Goal: Information Seeking & Learning: Learn about a topic

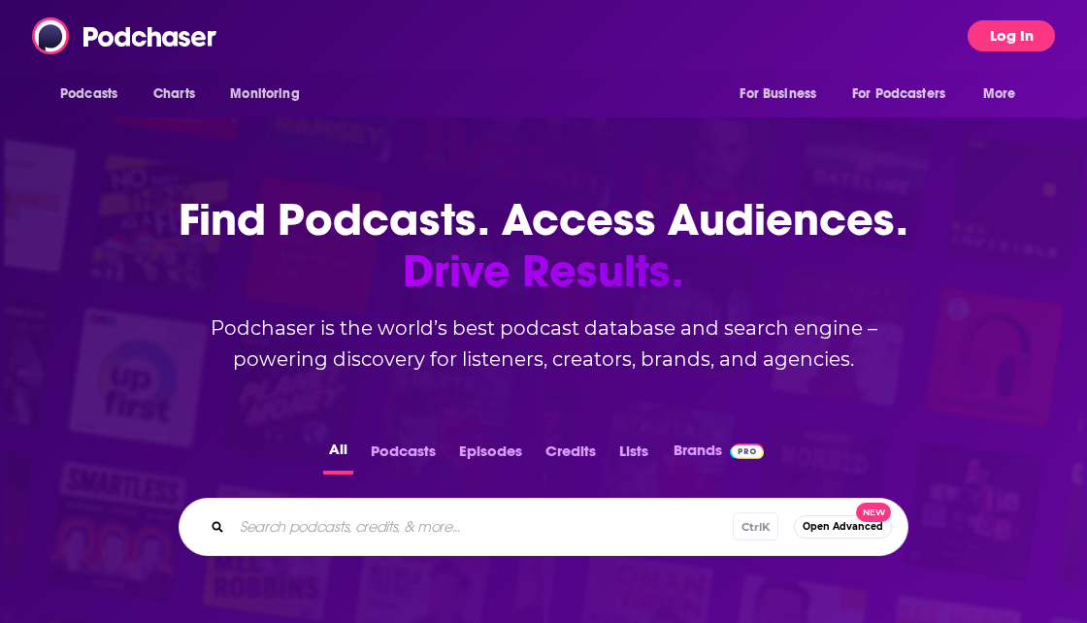
click at [1017, 33] on button "Log In" at bounding box center [1010, 35] width 87 height 31
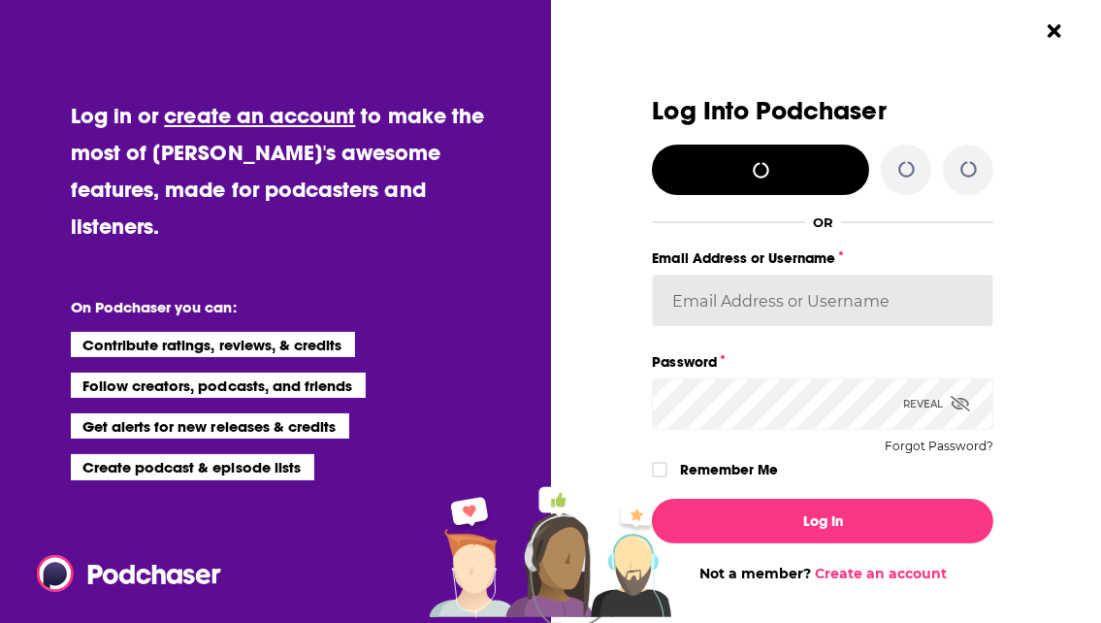
type input "eringalloway"
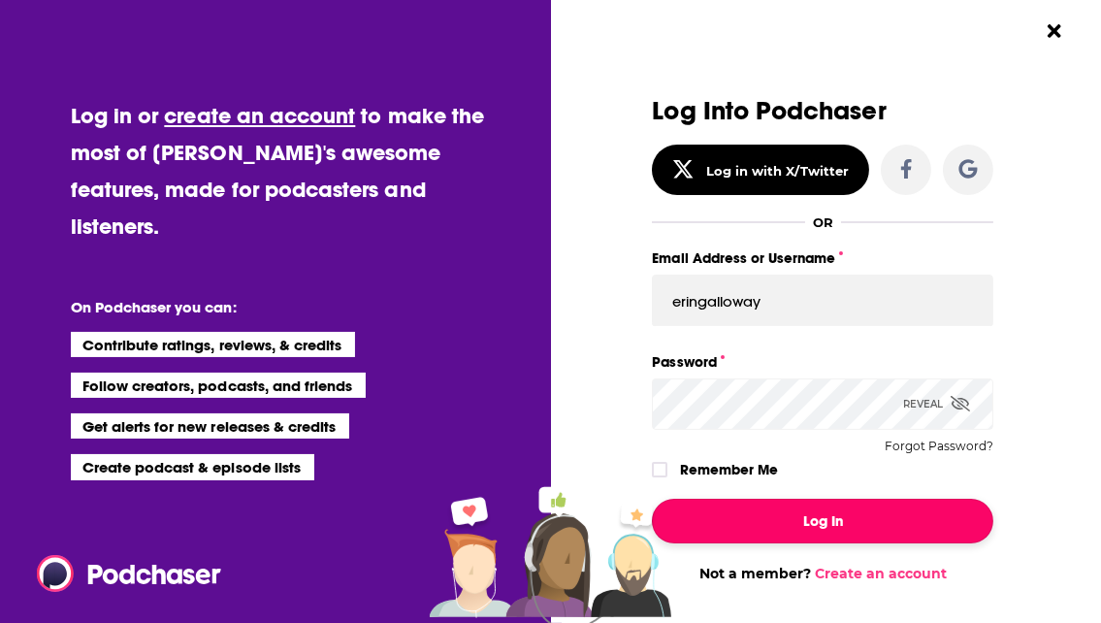
click at [768, 514] on button "Log In" at bounding box center [823, 521] width 342 height 45
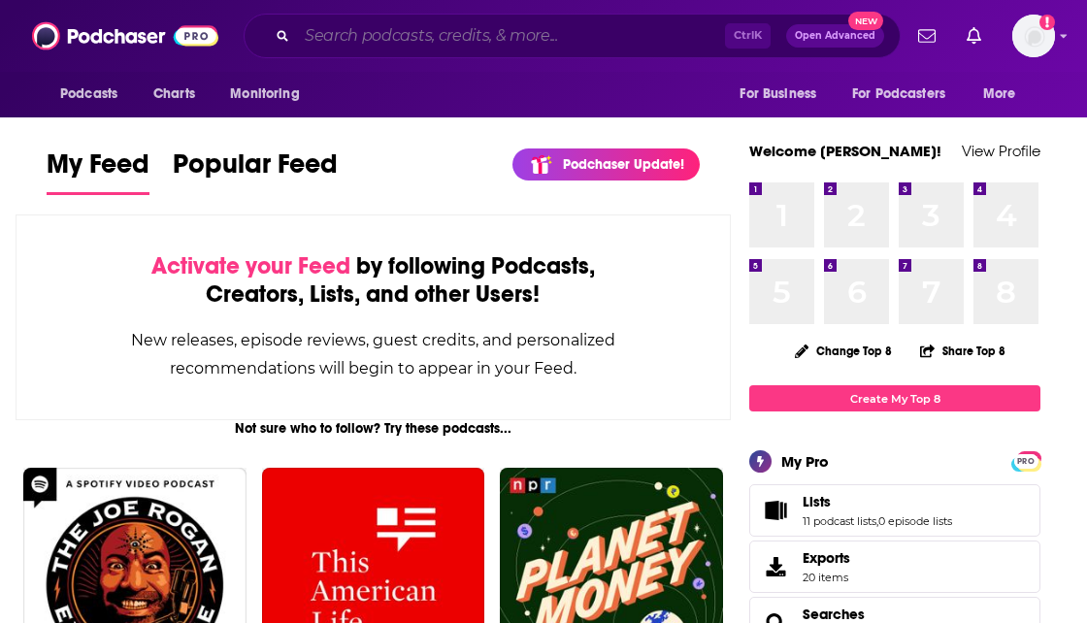
click at [502, 30] on input "Search podcasts, credits, & more..." at bounding box center [511, 35] width 428 height 31
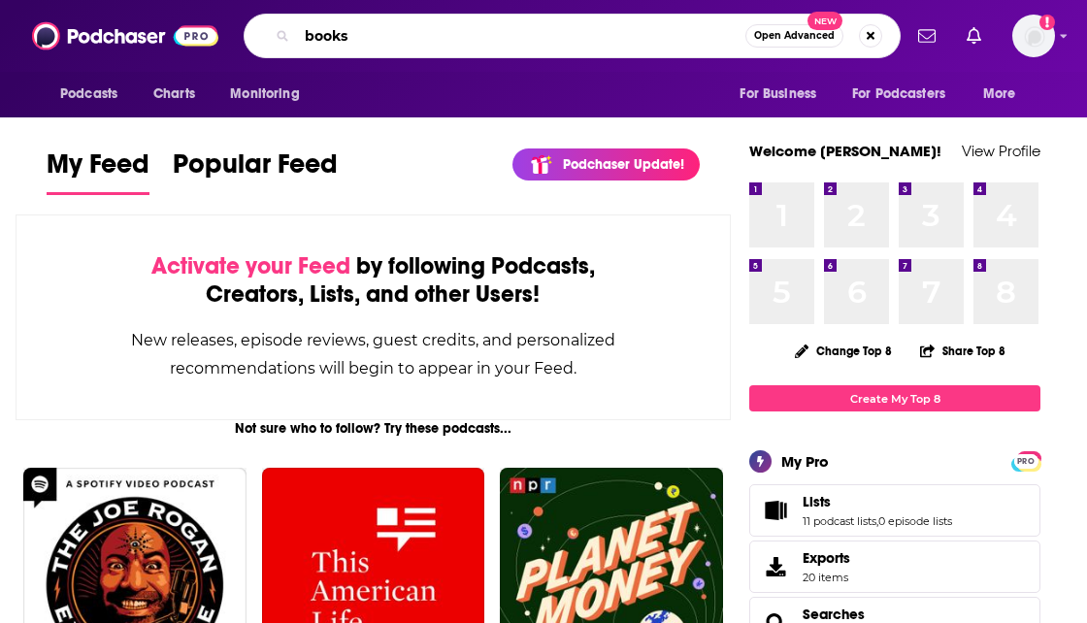
type input "books"
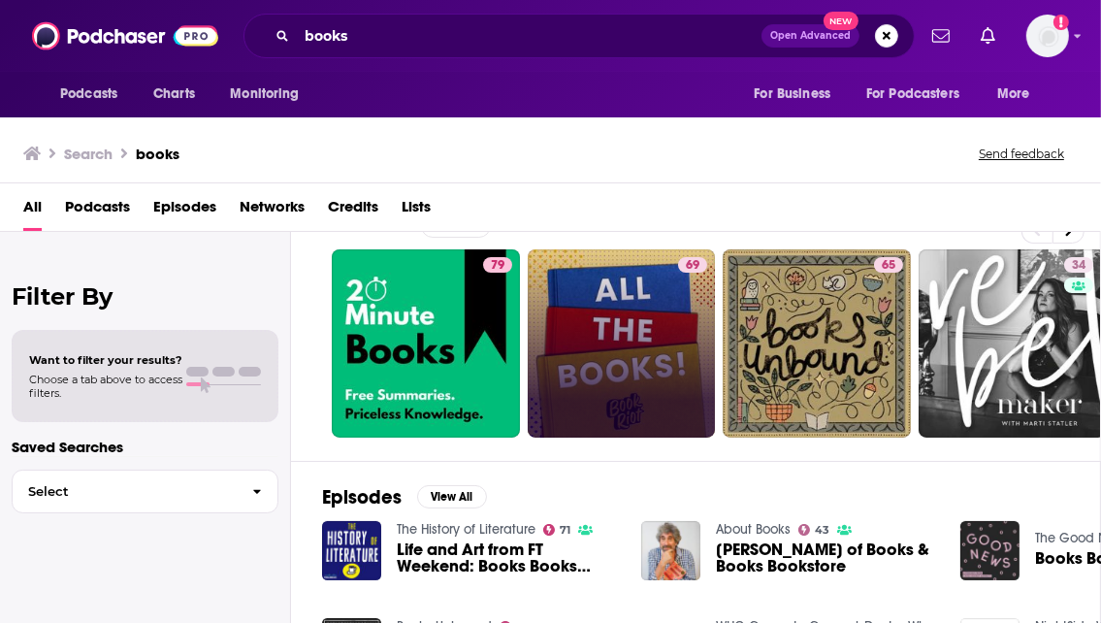
scroll to position [97, 0]
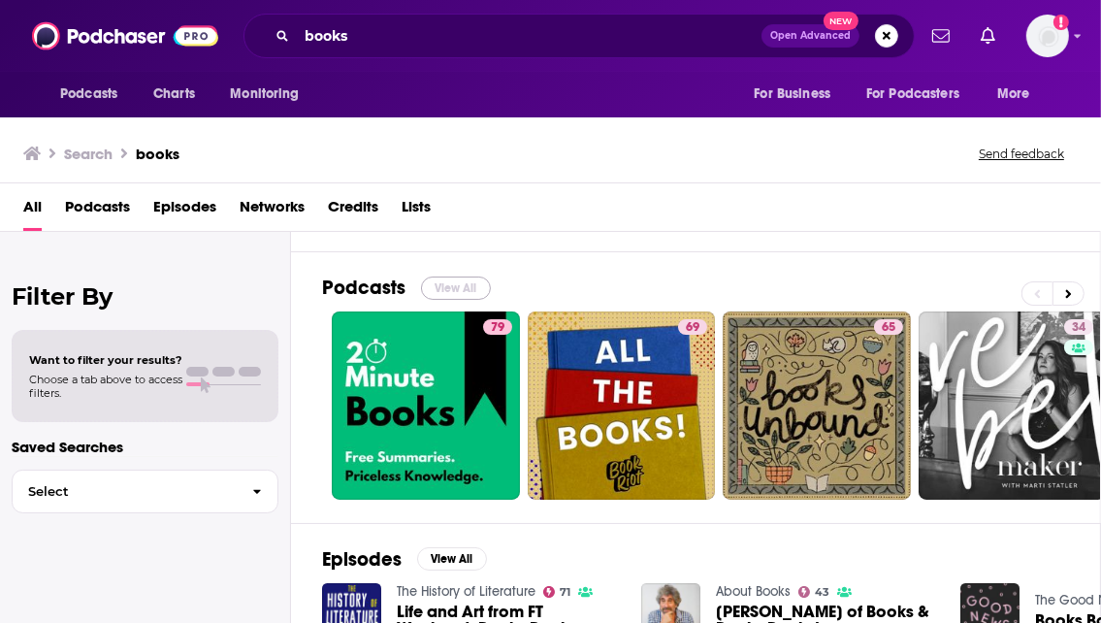
click at [462, 285] on button "View All" at bounding box center [456, 288] width 70 height 23
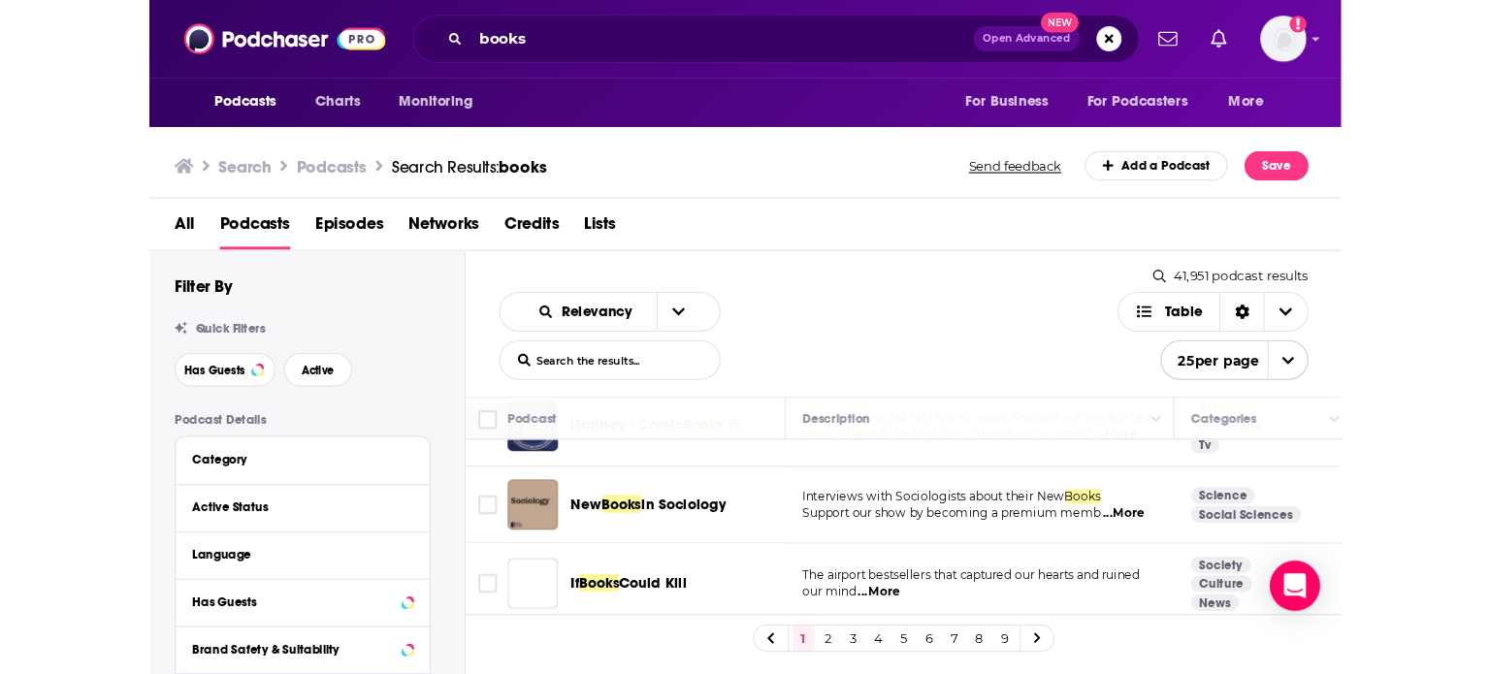
scroll to position [388, 0]
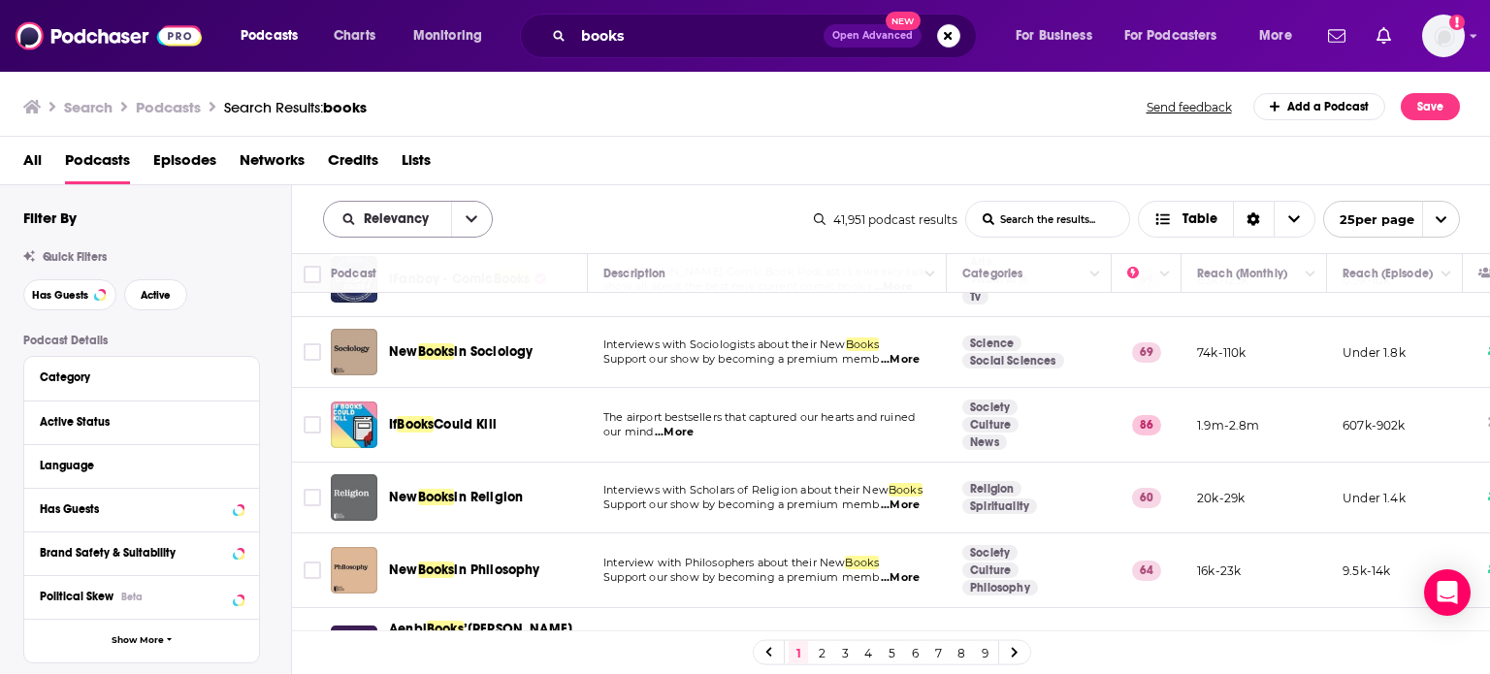
click at [454, 222] on button "open menu" at bounding box center [471, 219] width 41 height 35
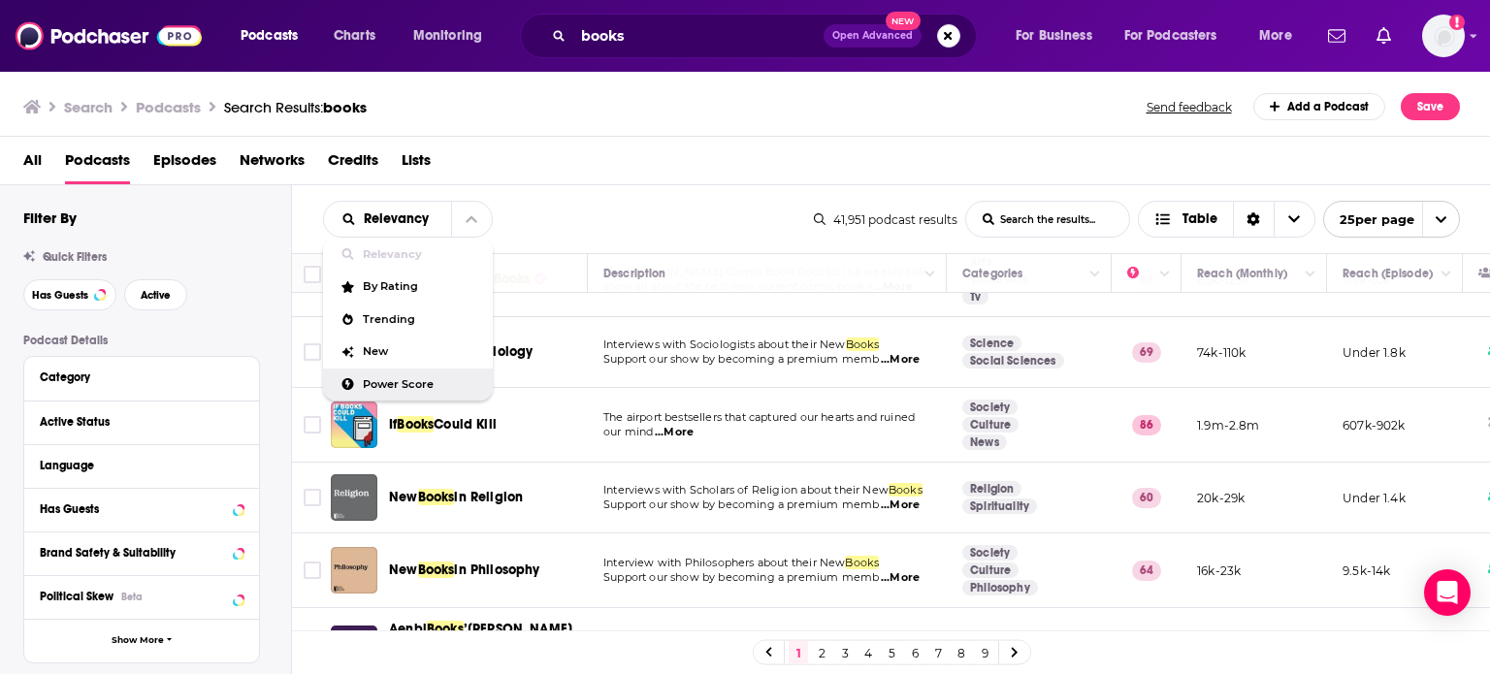
click at [397, 375] on div "Power Score" at bounding box center [408, 385] width 170 height 33
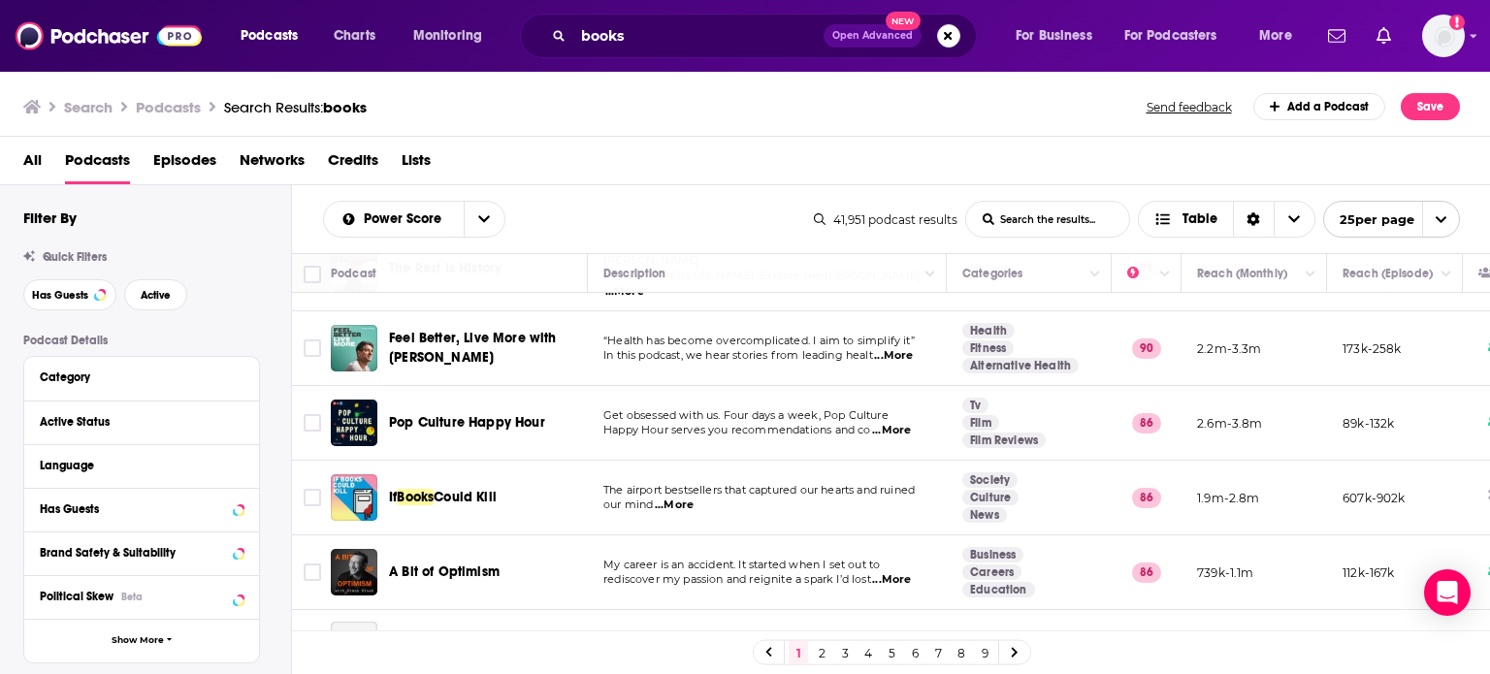
scroll to position [97, 0]
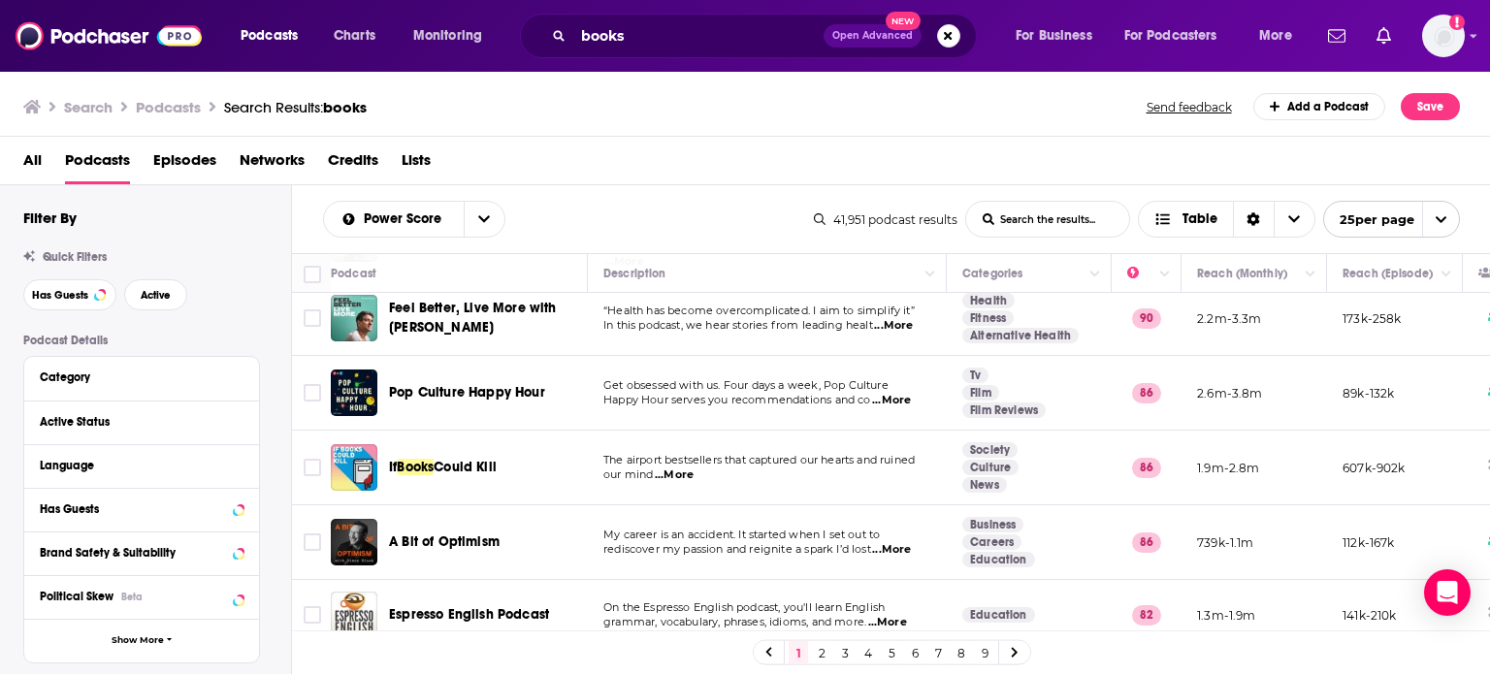
click at [691, 468] on span "...More" at bounding box center [674, 476] width 39 height 16
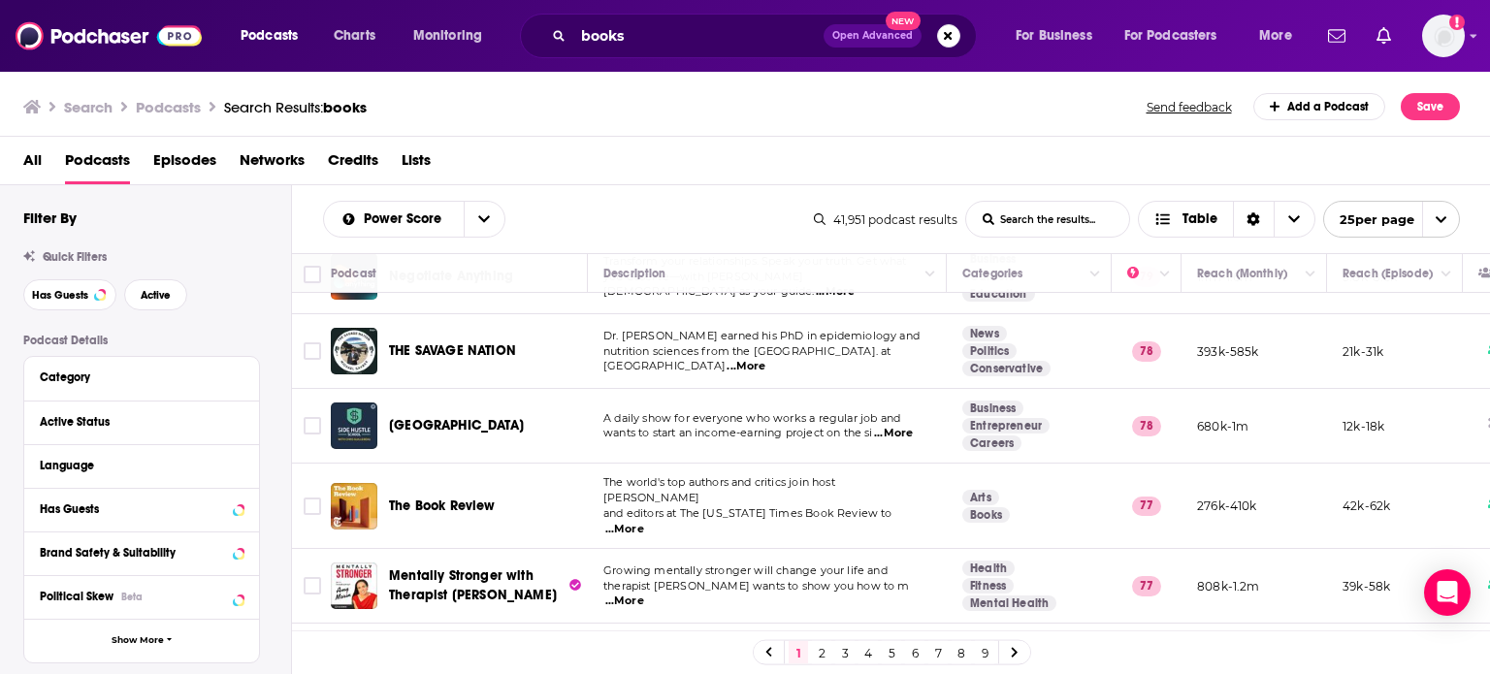
scroll to position [1067, 0]
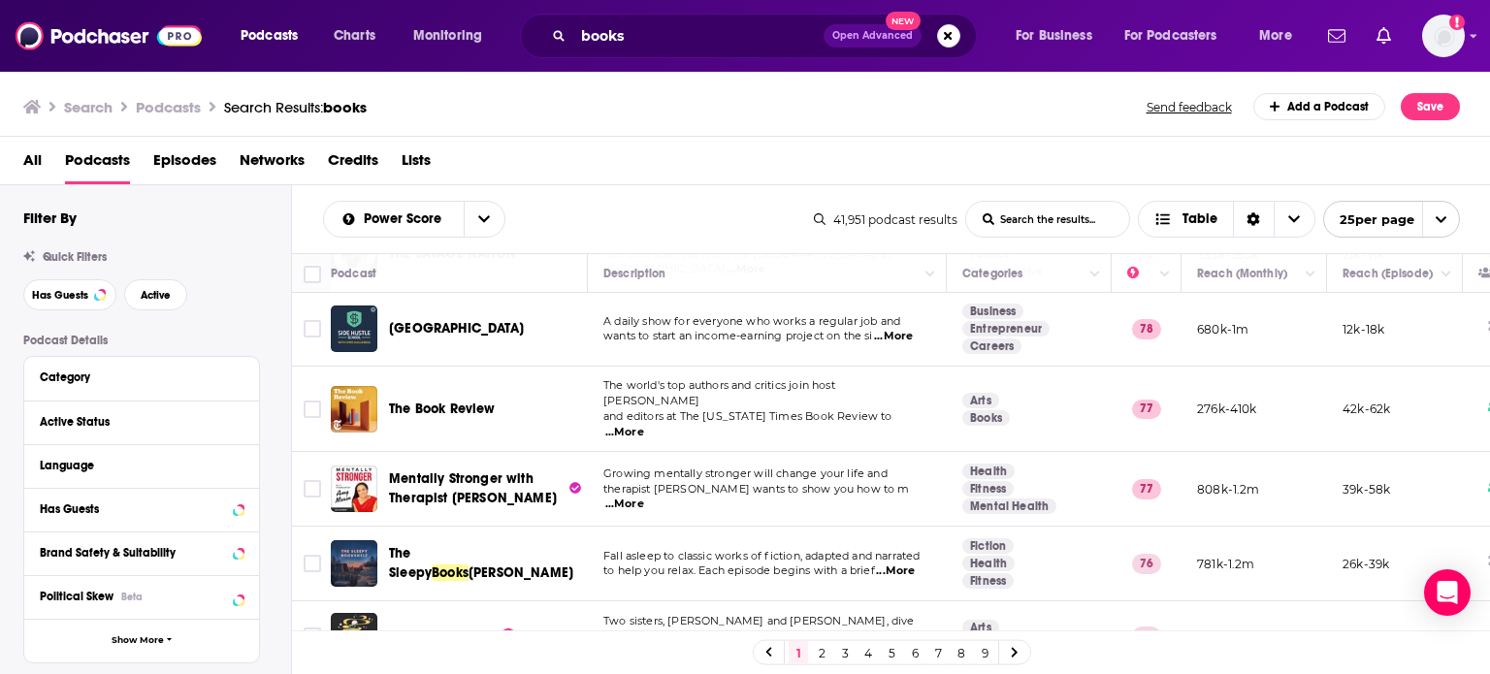
click at [644, 425] on span "...More" at bounding box center [624, 433] width 39 height 16
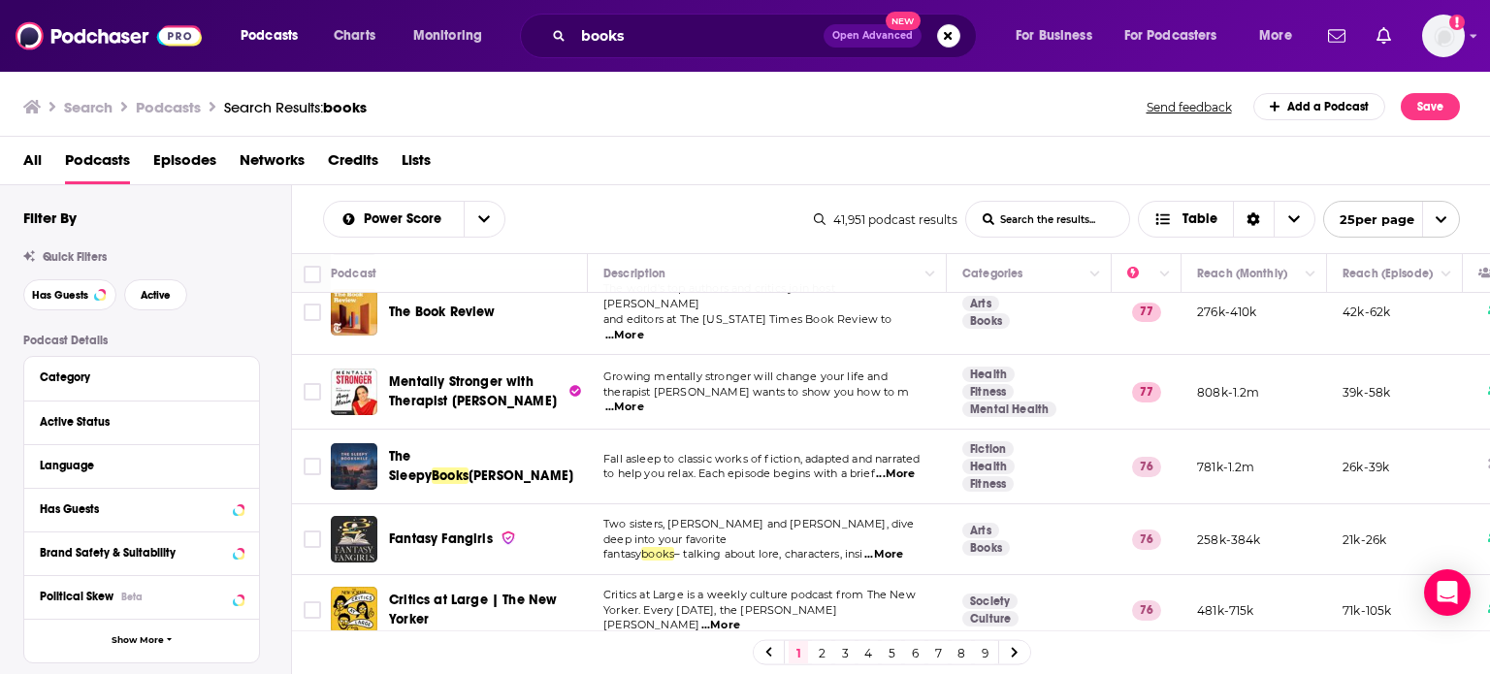
scroll to position [1261, 0]
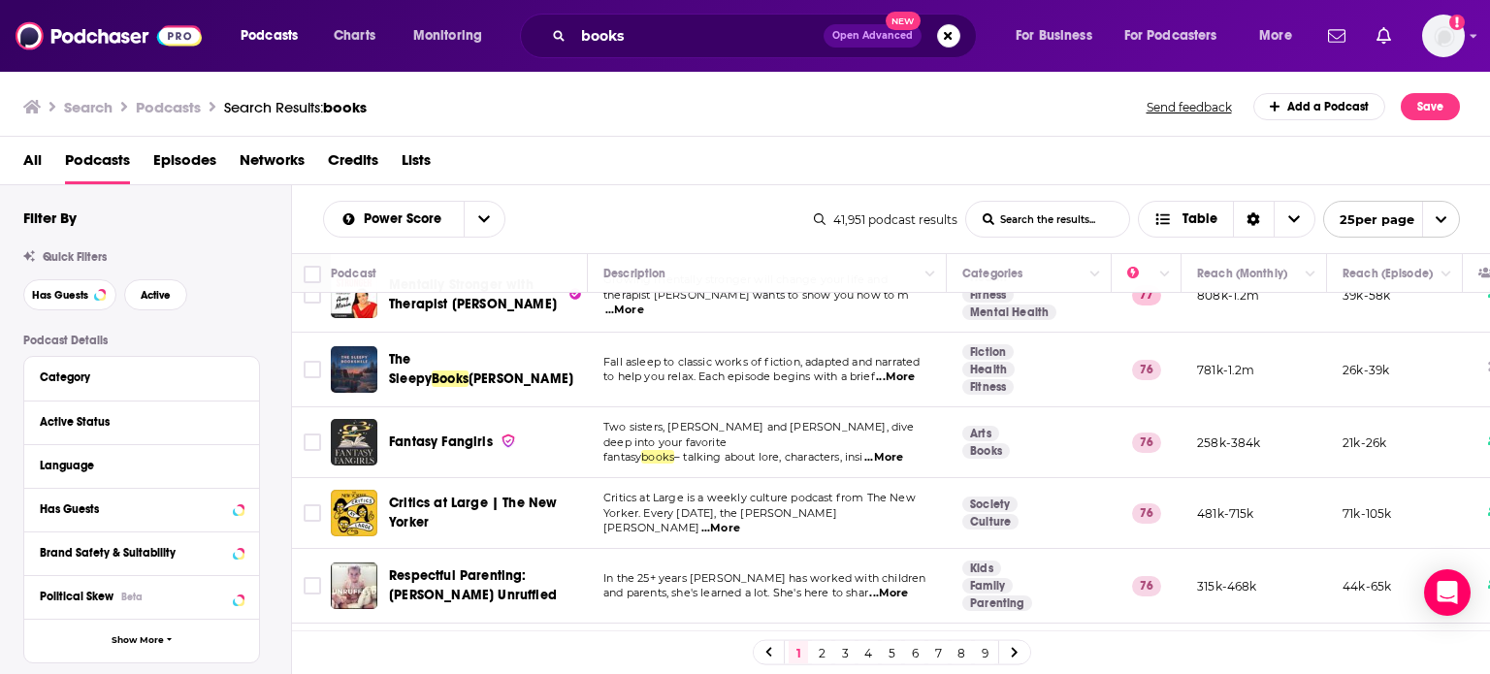
click at [900, 450] on span "...More" at bounding box center [883, 458] width 39 height 16
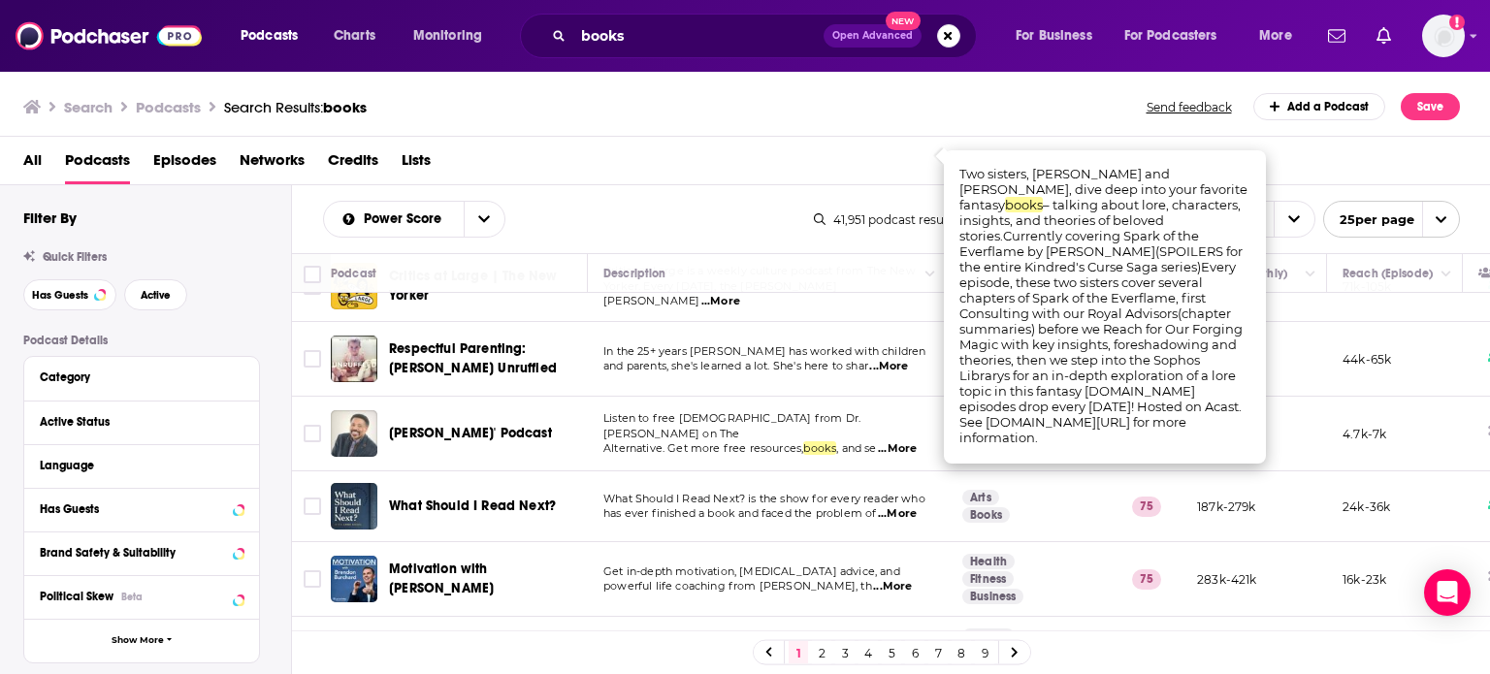
scroll to position [1506, 0]
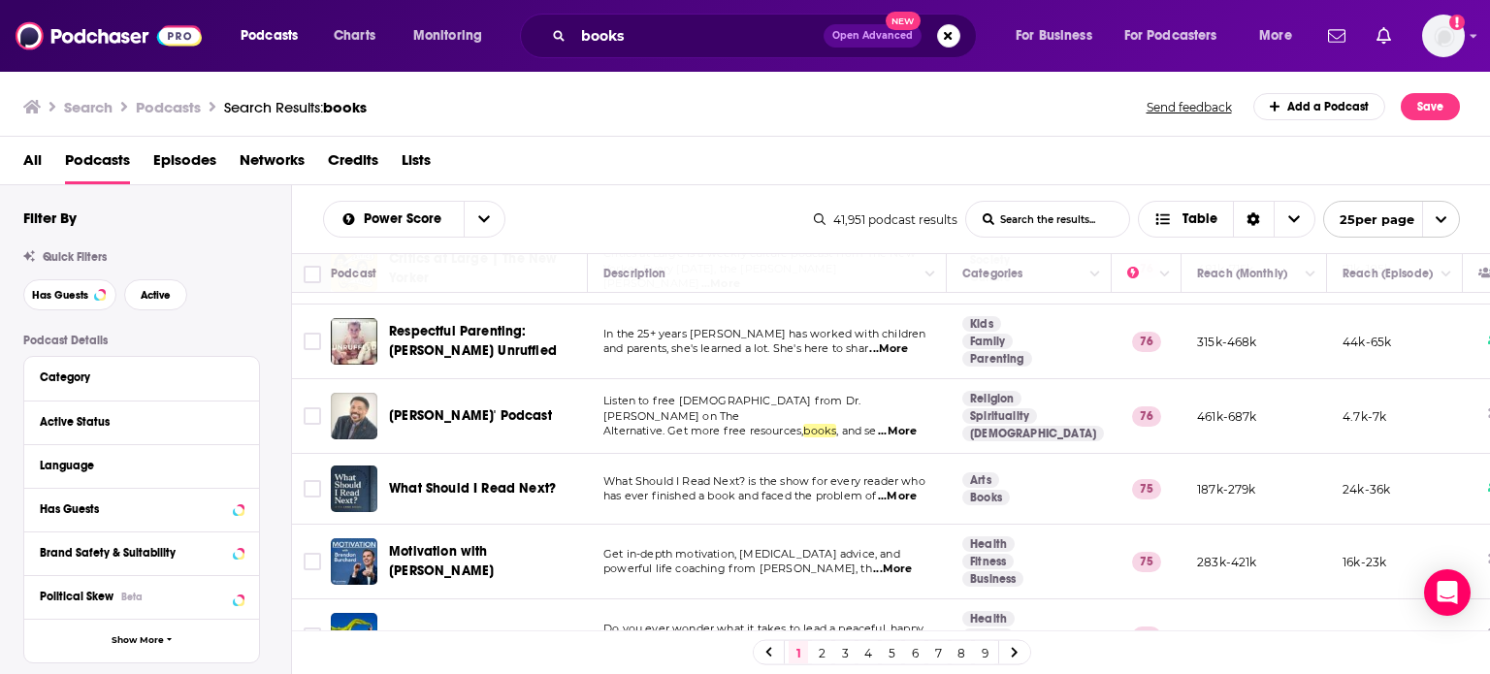
click at [907, 489] on span "...More" at bounding box center [897, 497] width 39 height 16
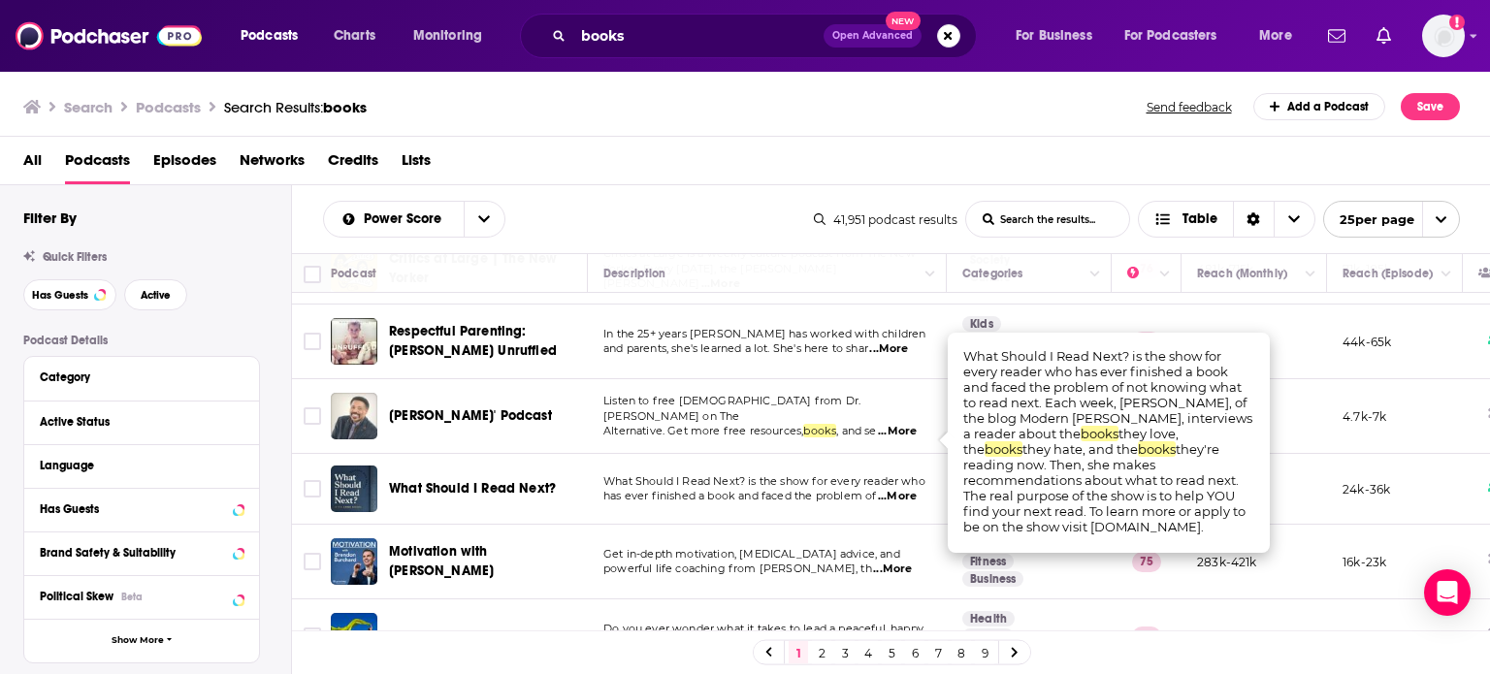
click at [821, 622] on link "2" at bounding box center [821, 652] width 19 height 23
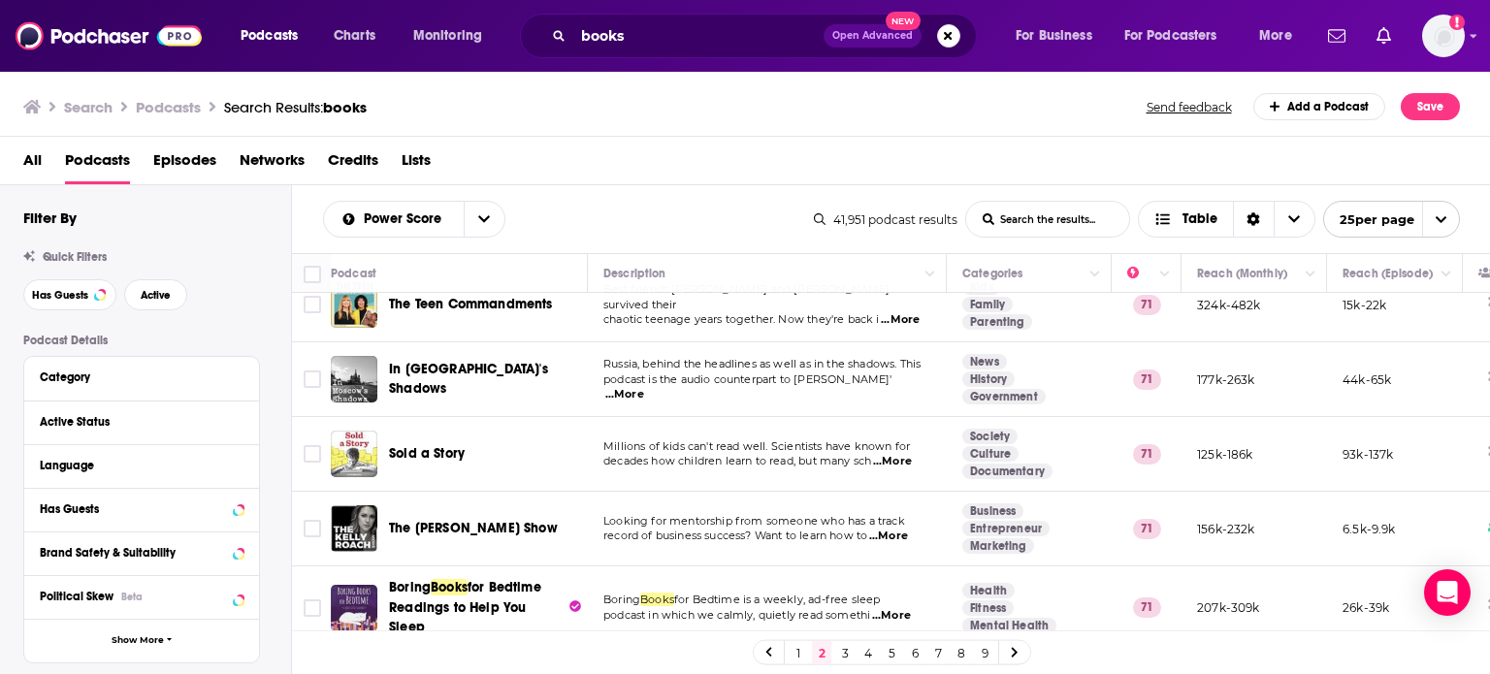
scroll to position [1537, 0]
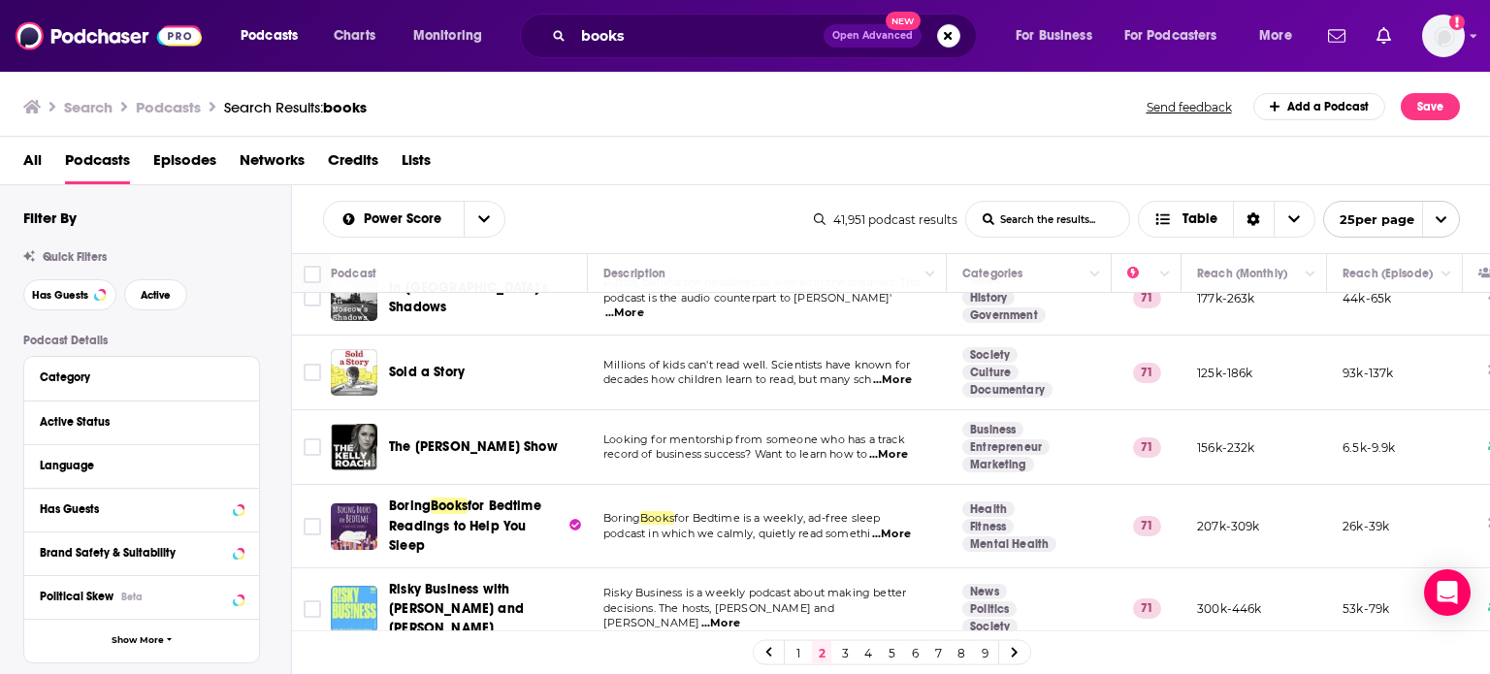
click at [844, 622] on link "3" at bounding box center [844, 652] width 19 height 23
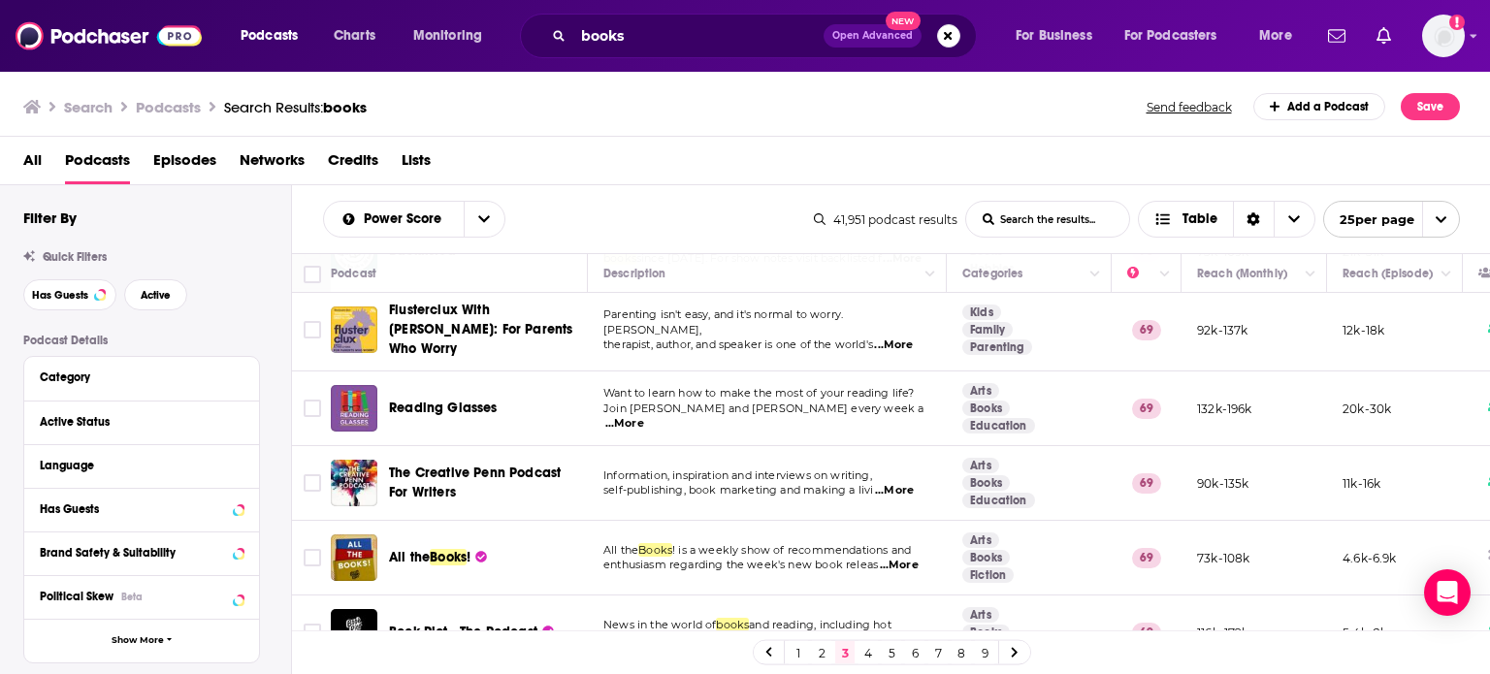
scroll to position [582, 0]
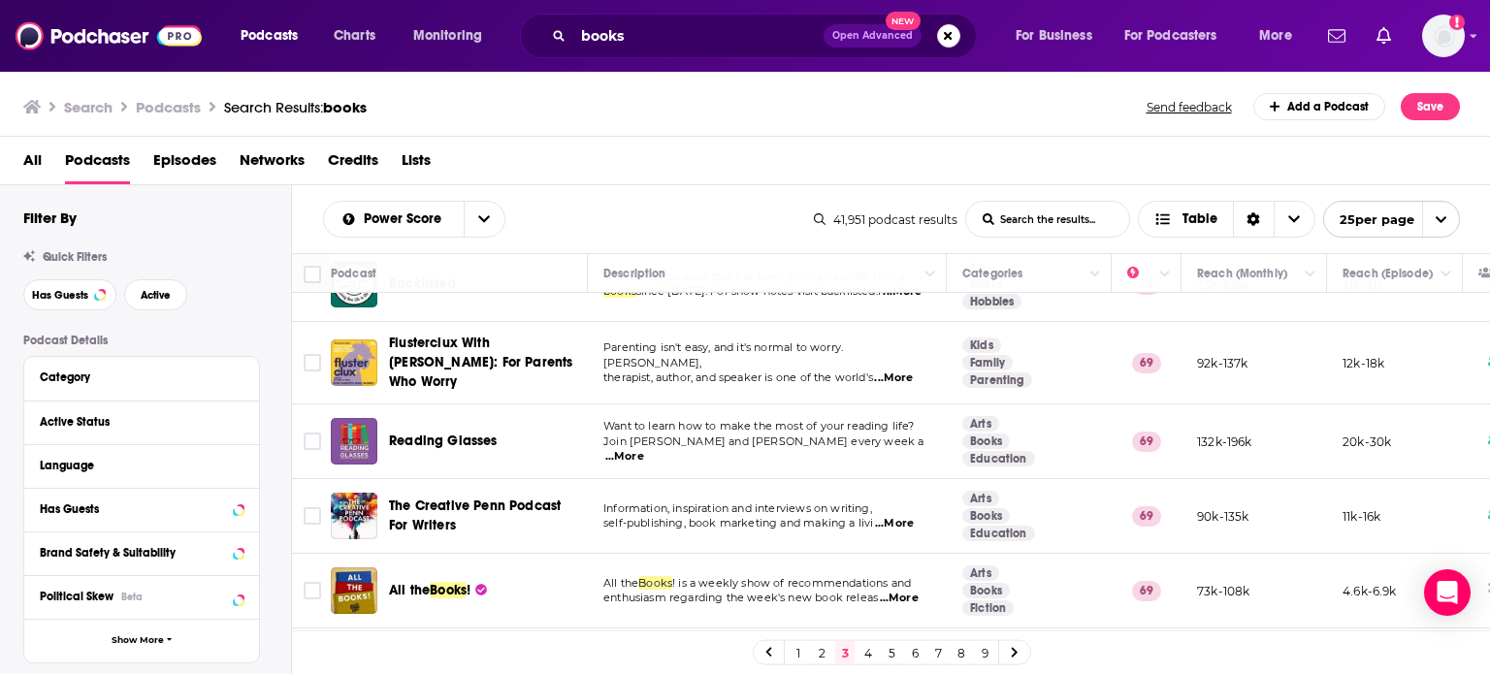
click at [644, 449] on span "...More" at bounding box center [624, 457] width 39 height 16
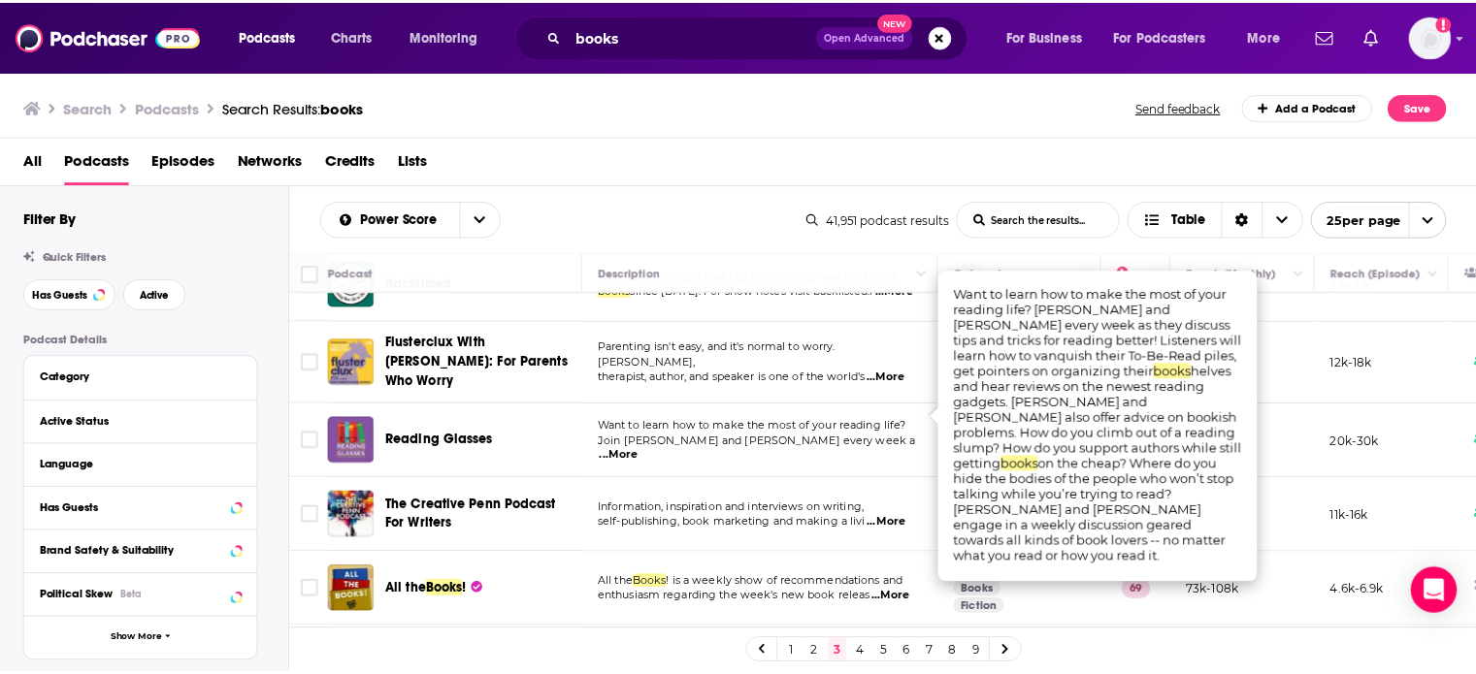
scroll to position [679, 0]
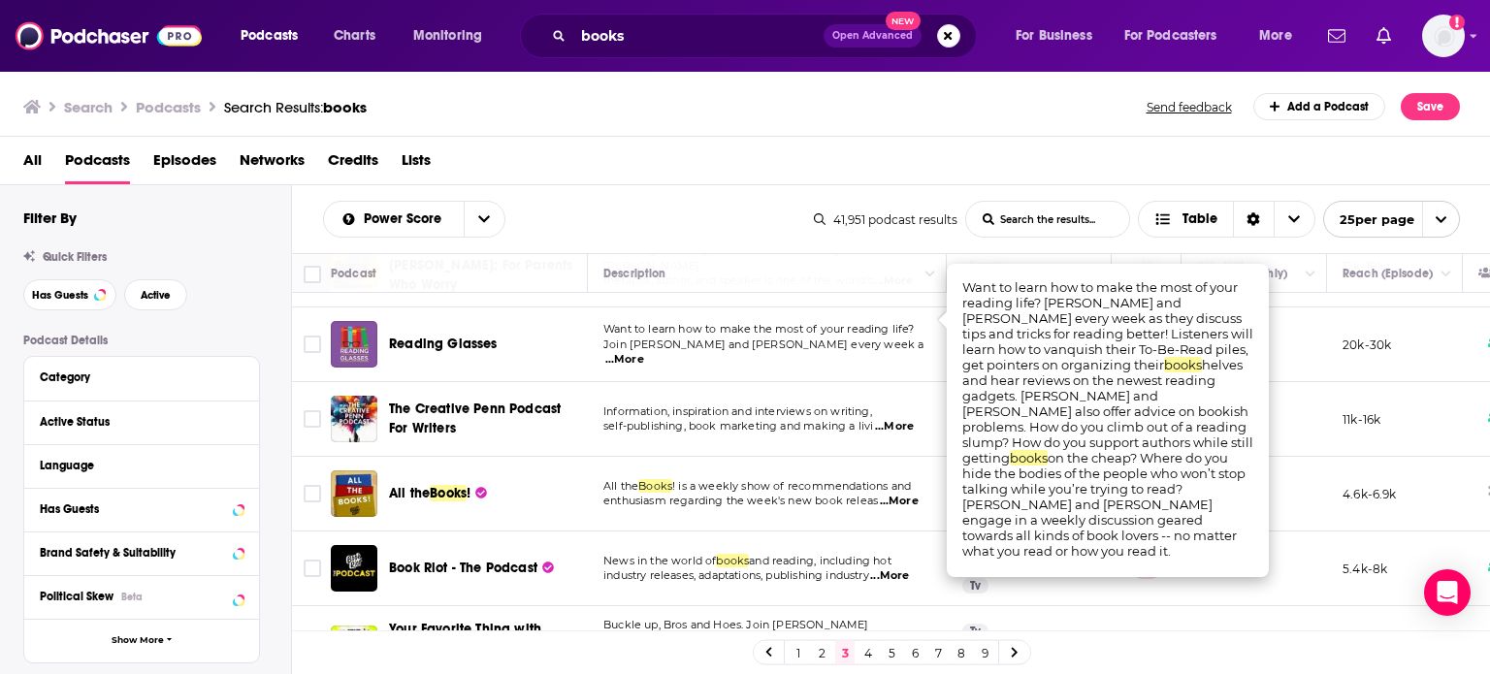
click at [892, 419] on span "...More" at bounding box center [894, 427] width 39 height 16
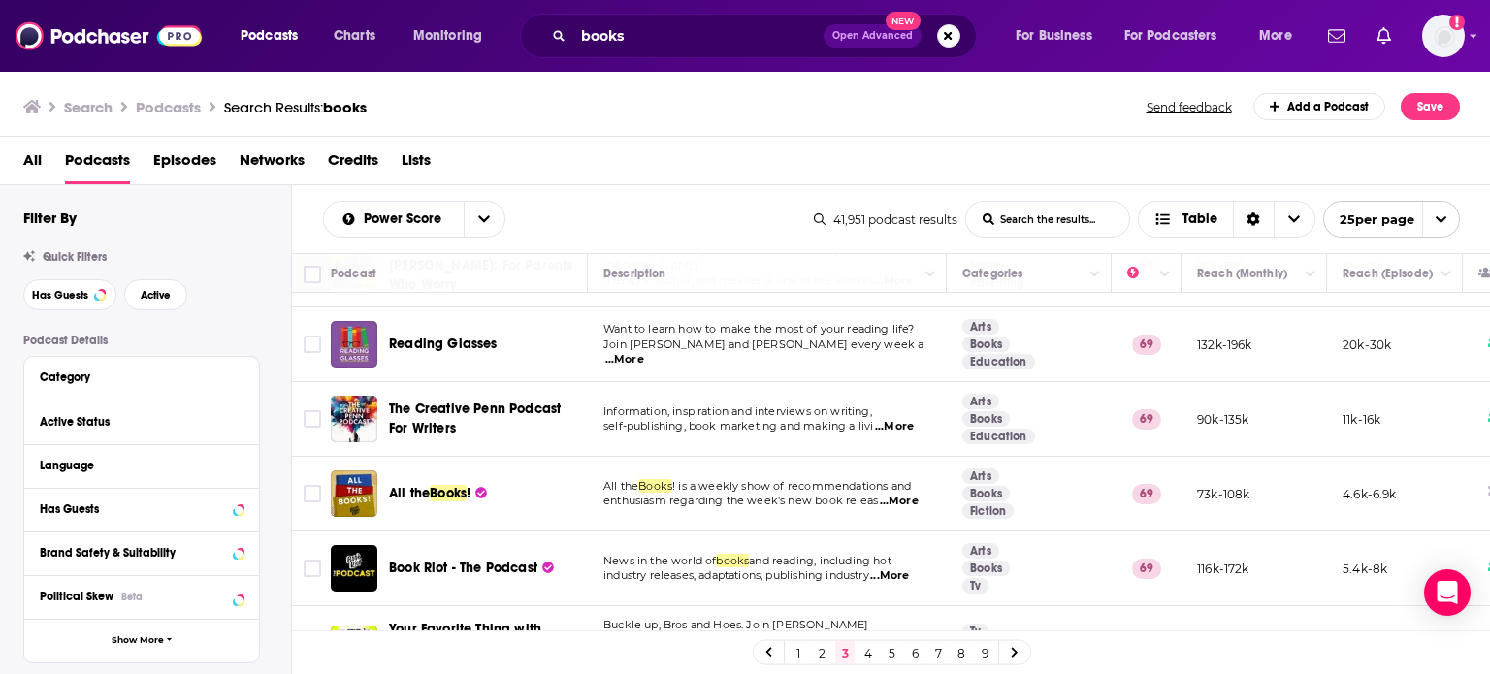
click at [726, 419] on span "self-publishing, book marketing and making a livi" at bounding box center [738, 426] width 270 height 14
click at [902, 419] on span "...More" at bounding box center [894, 427] width 39 height 16
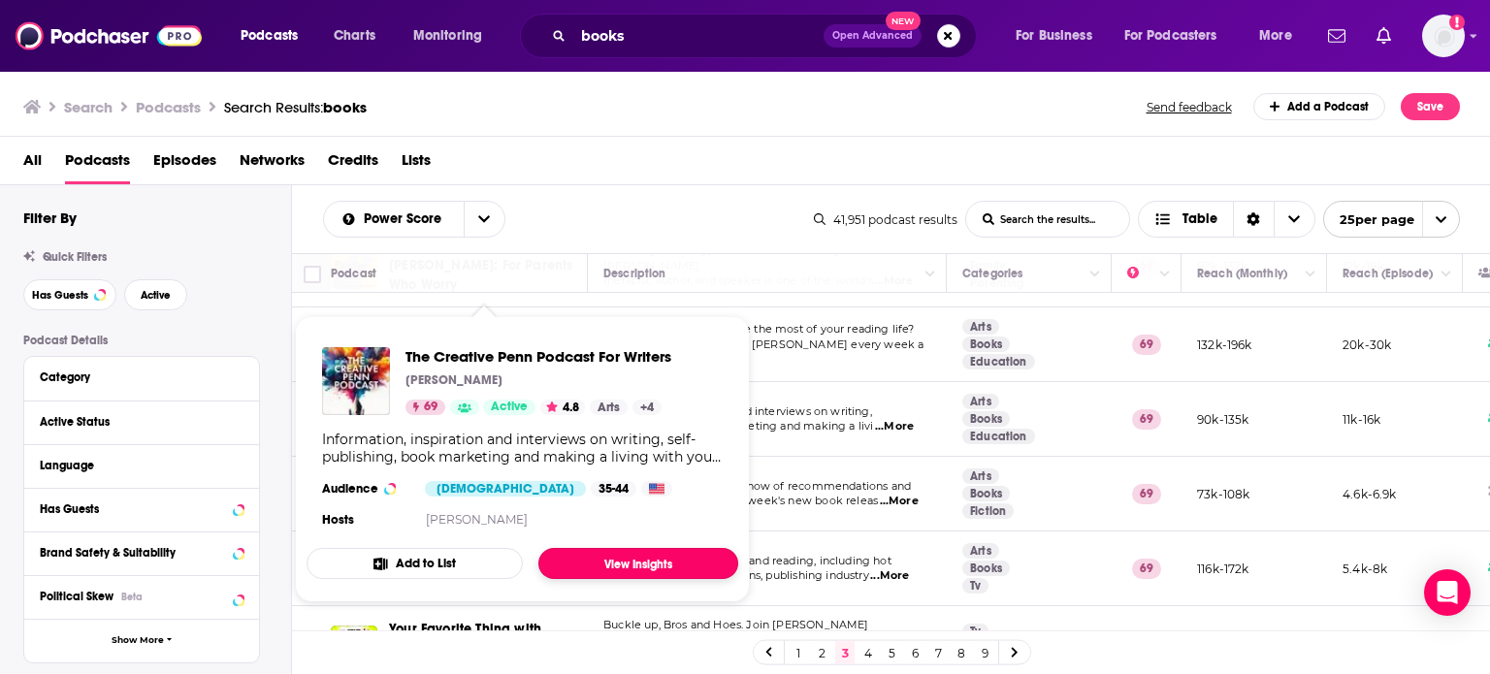
drag, startPoint x: 464, startPoint y: 546, endPoint x: 619, endPoint y: 573, distance: 157.6
click at [619, 573] on link "View Insights" at bounding box center [638, 563] width 200 height 31
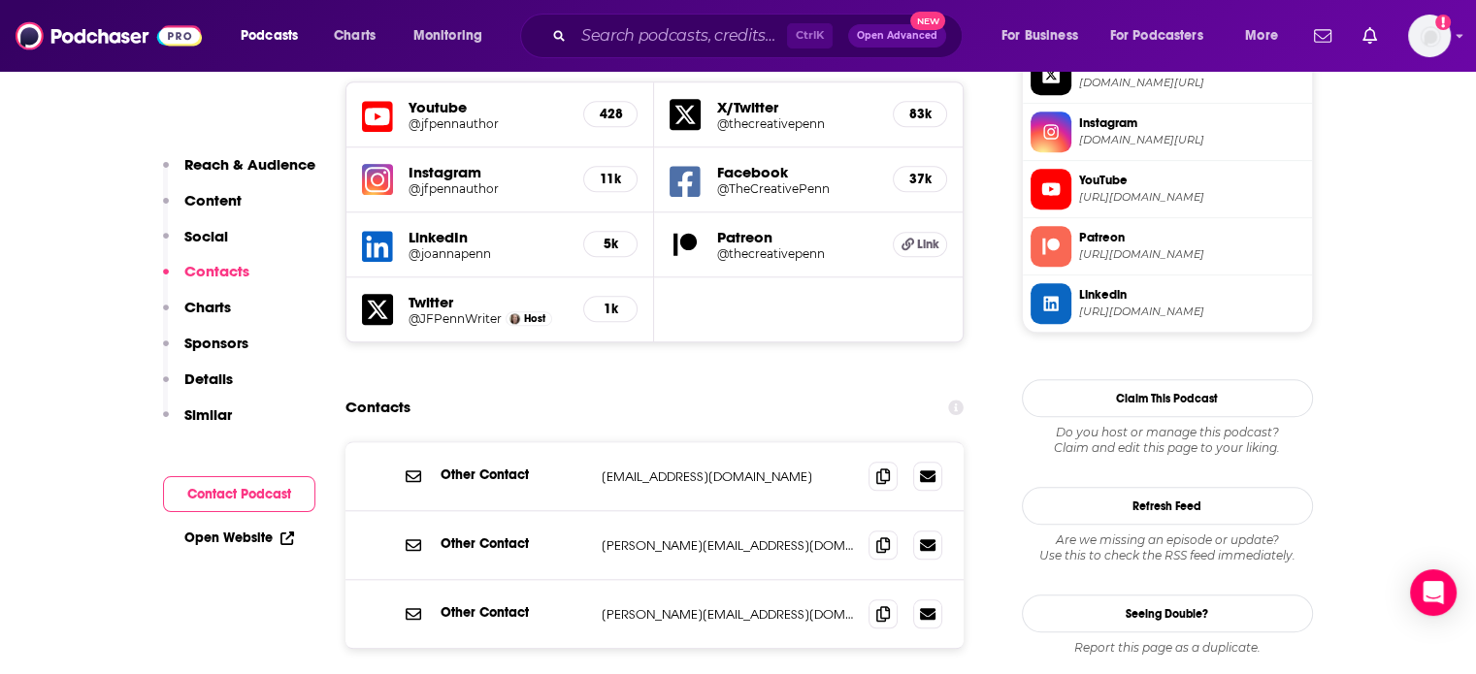
scroll to position [1843, 0]
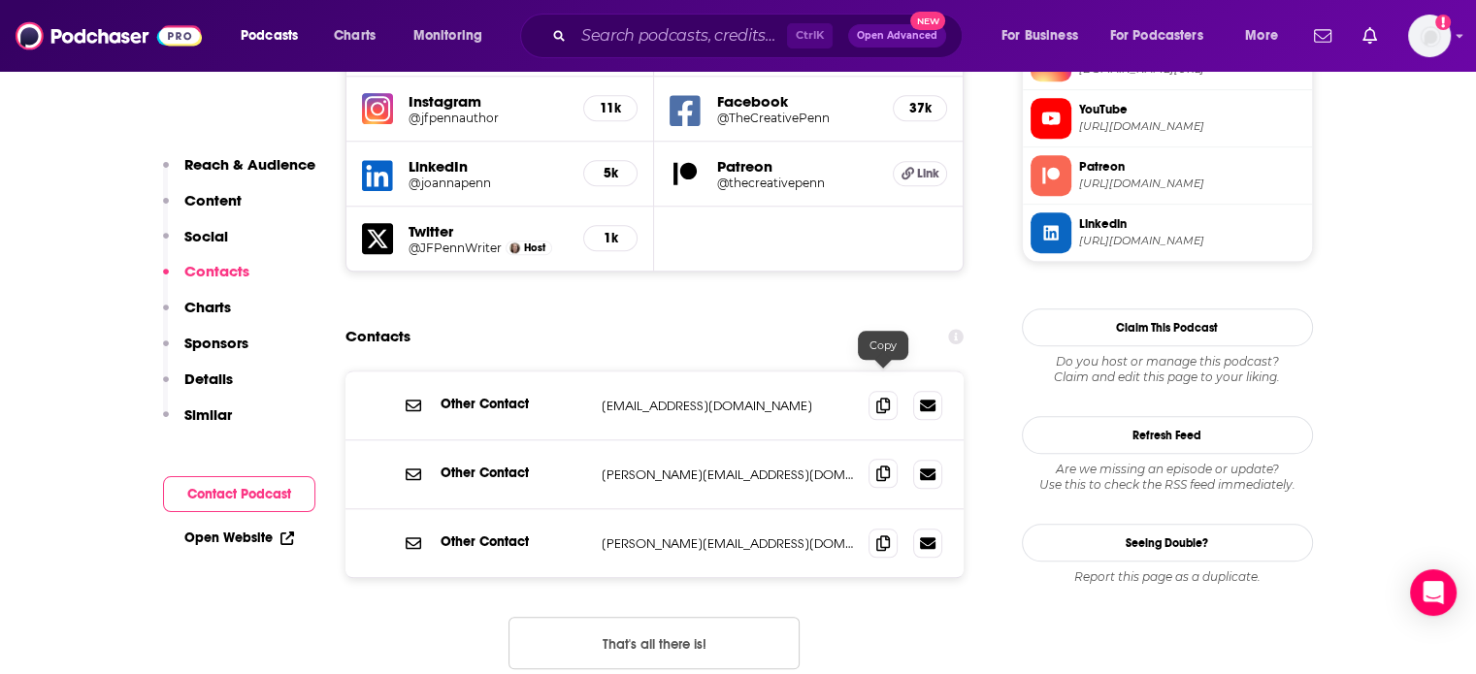
click at [881, 466] on icon at bounding box center [883, 474] width 14 height 16
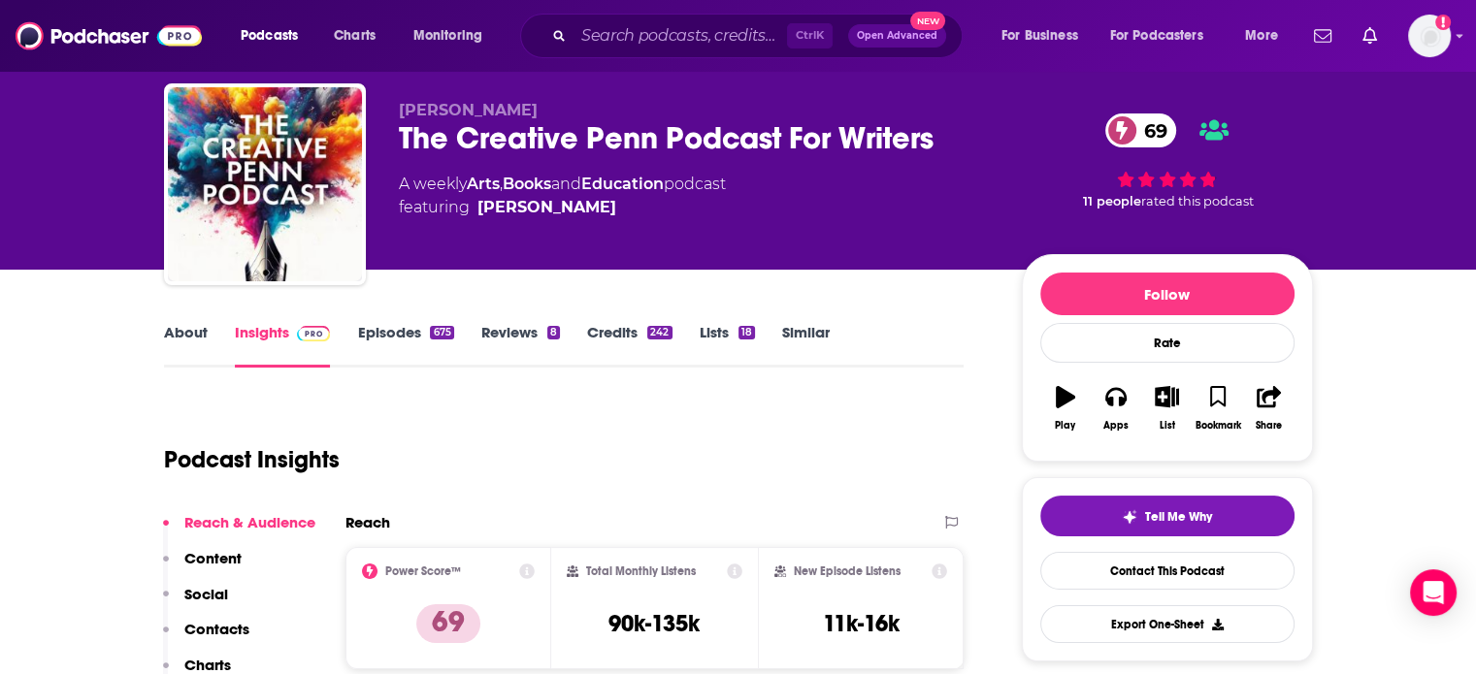
scroll to position [0, 0]
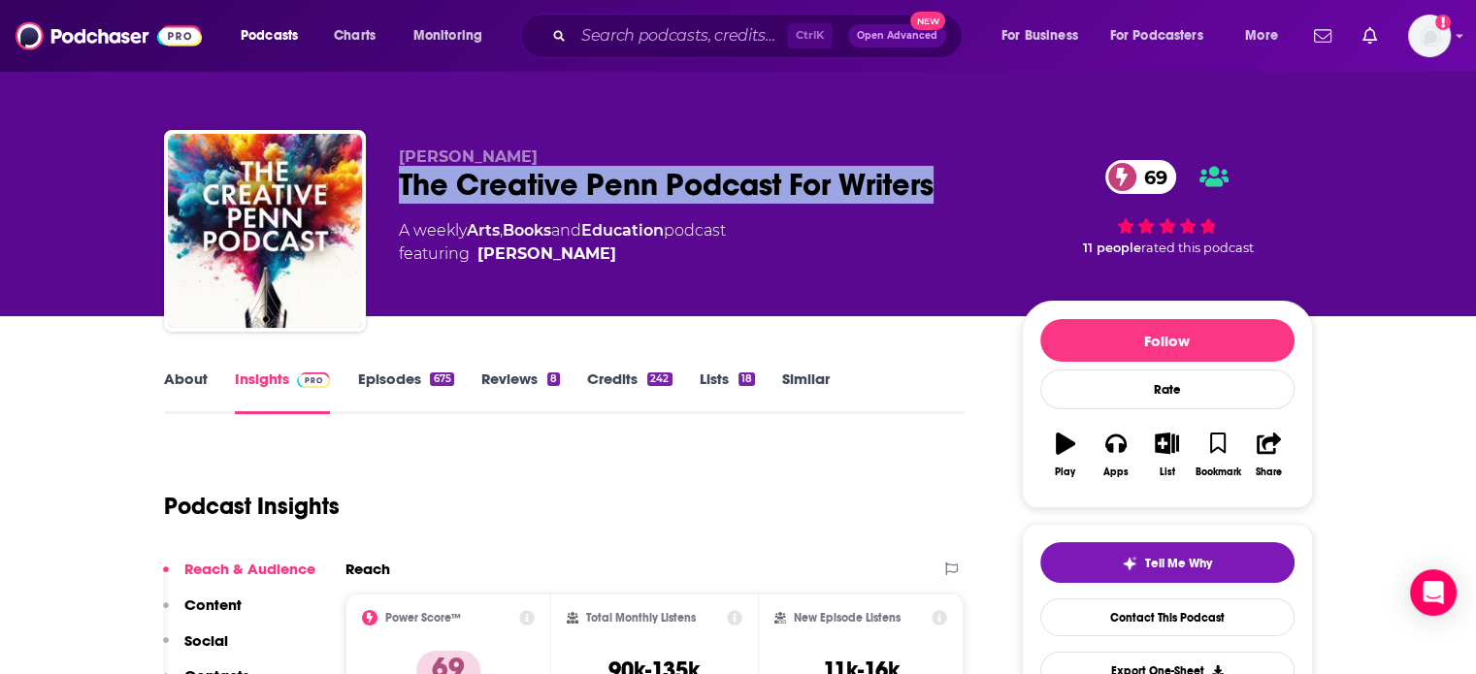
drag, startPoint x: 944, startPoint y: 189, endPoint x: 403, endPoint y: 184, distance: 541.4
click at [403, 184] on div "The Creative Penn Podcast For Writers 69" at bounding box center [695, 185] width 592 height 38
copy h2 "The Creative Penn Podcast For Writers"
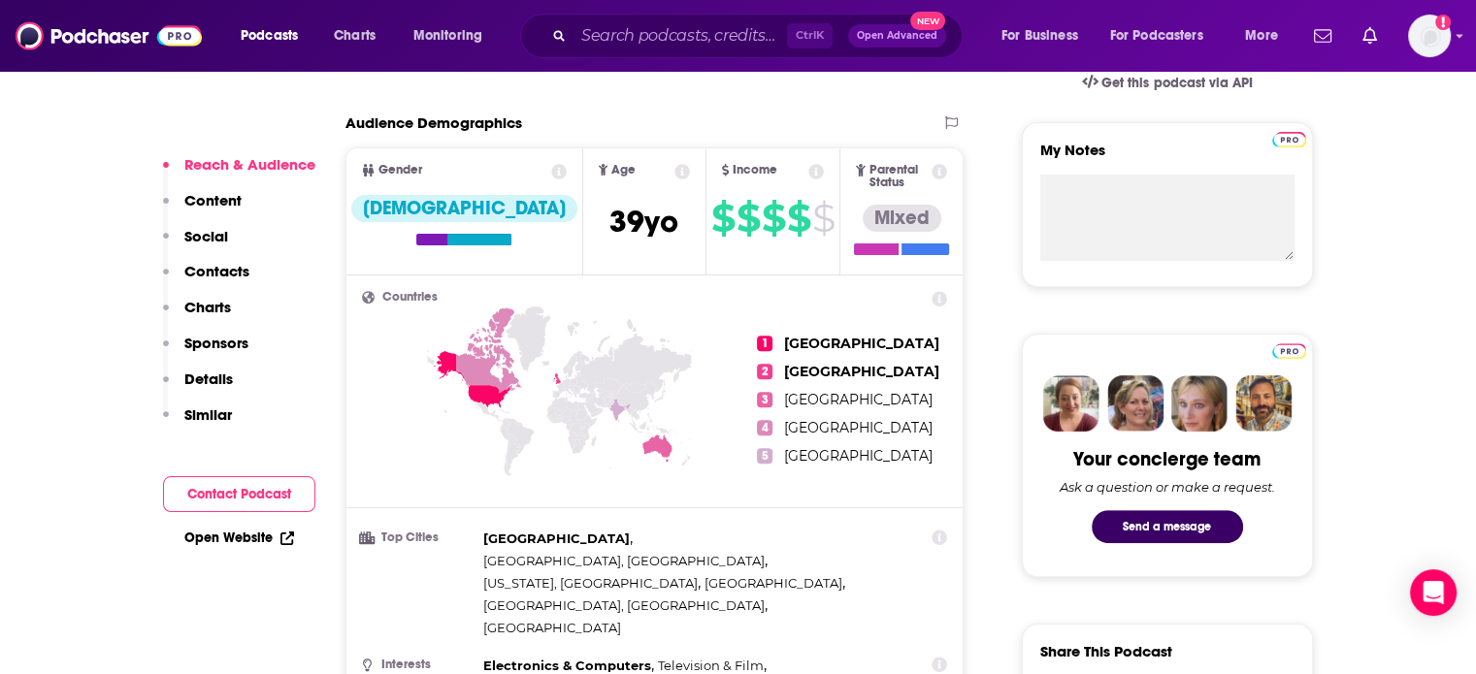
scroll to position [679, 0]
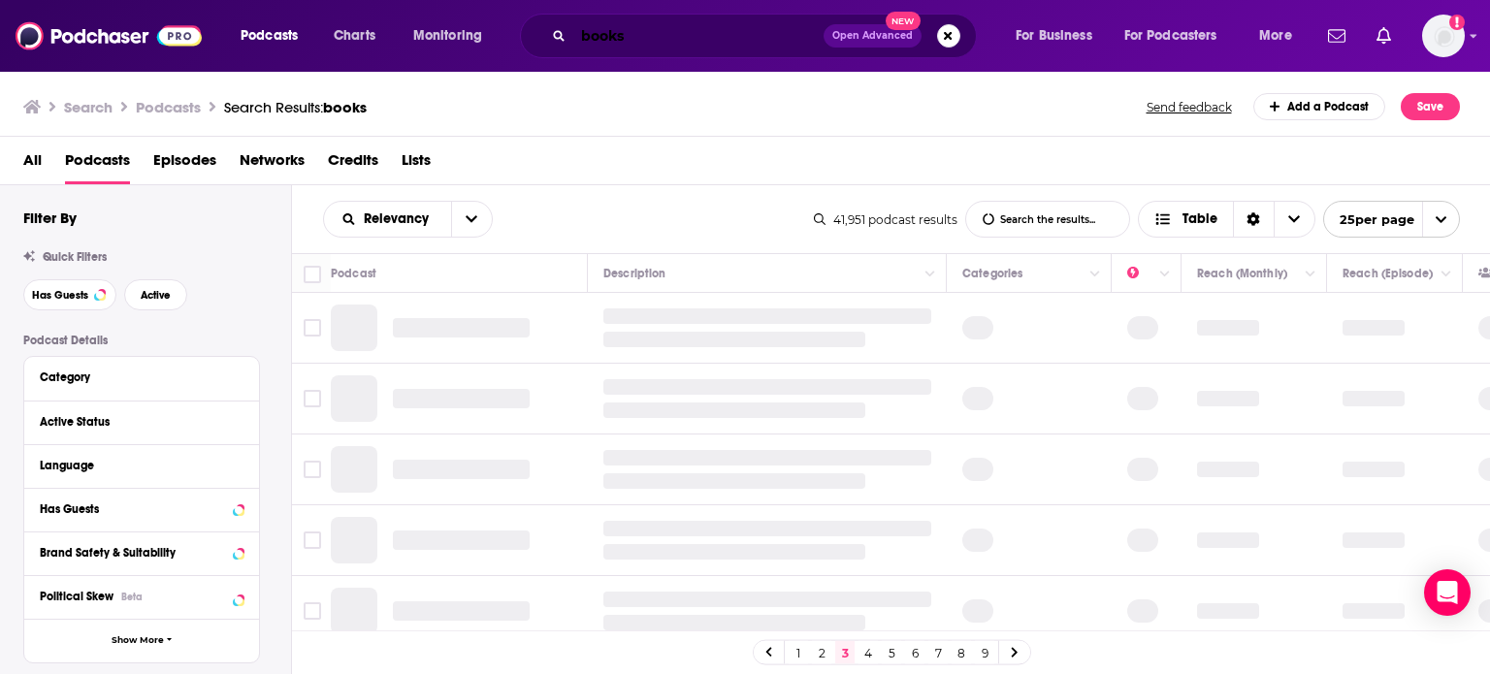
click at [645, 36] on input "books" at bounding box center [698, 35] width 250 height 31
click at [644, 36] on input "books" at bounding box center [698, 35] width 250 height 31
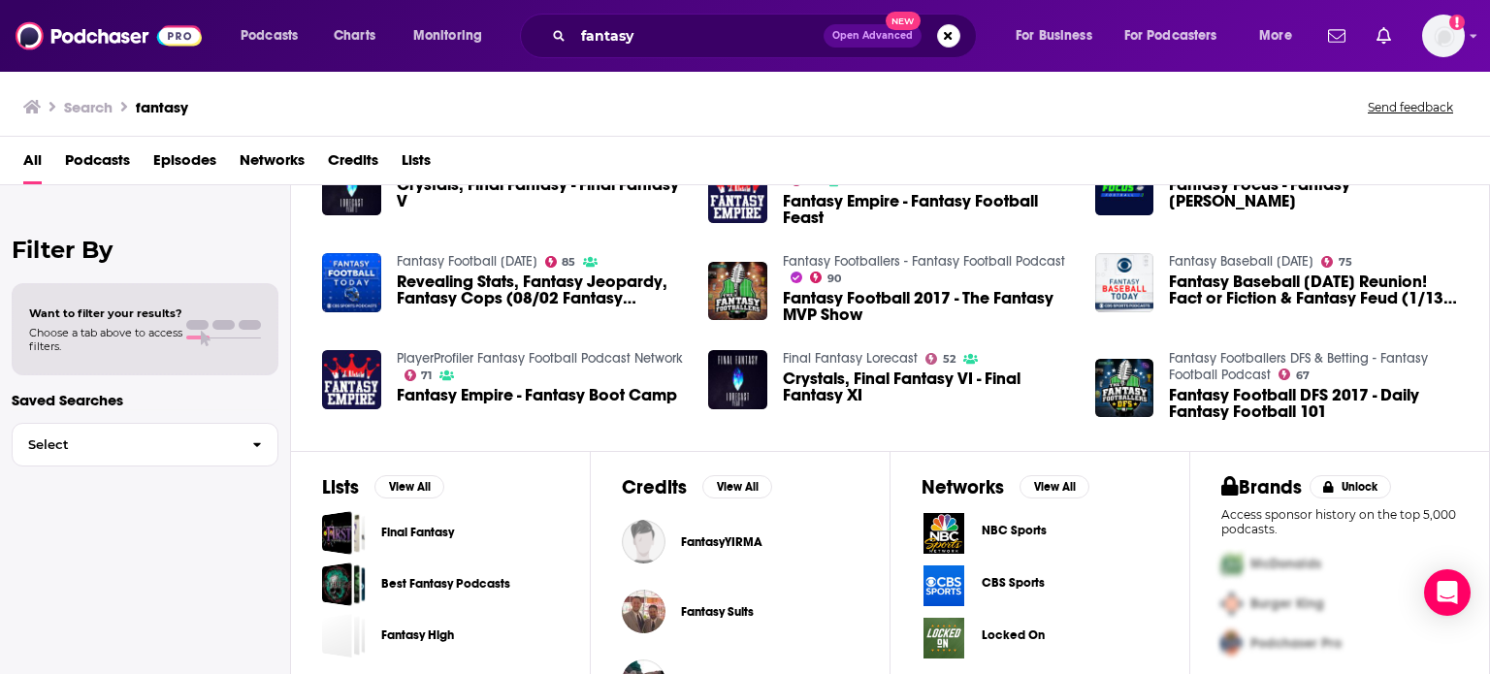
scroll to position [485, 0]
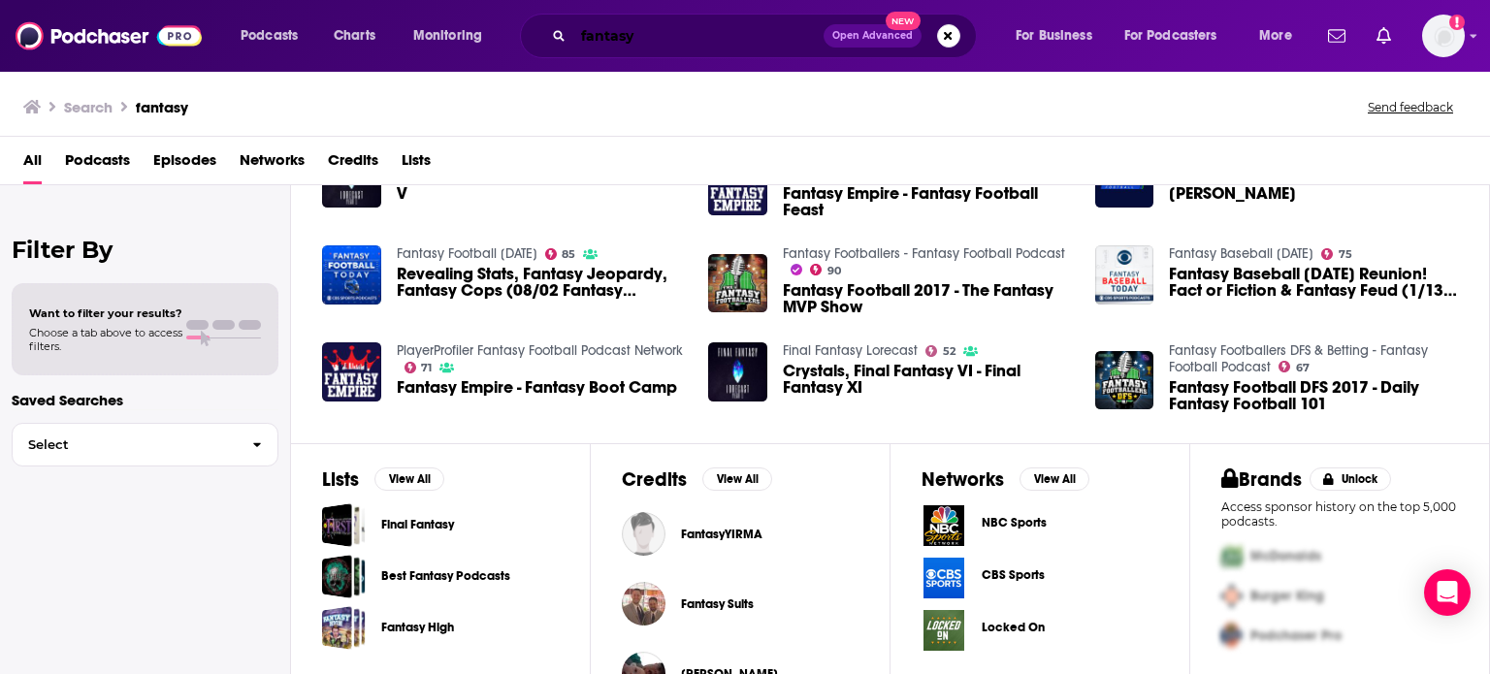
click at [670, 46] on input "fantasy" at bounding box center [698, 35] width 250 height 31
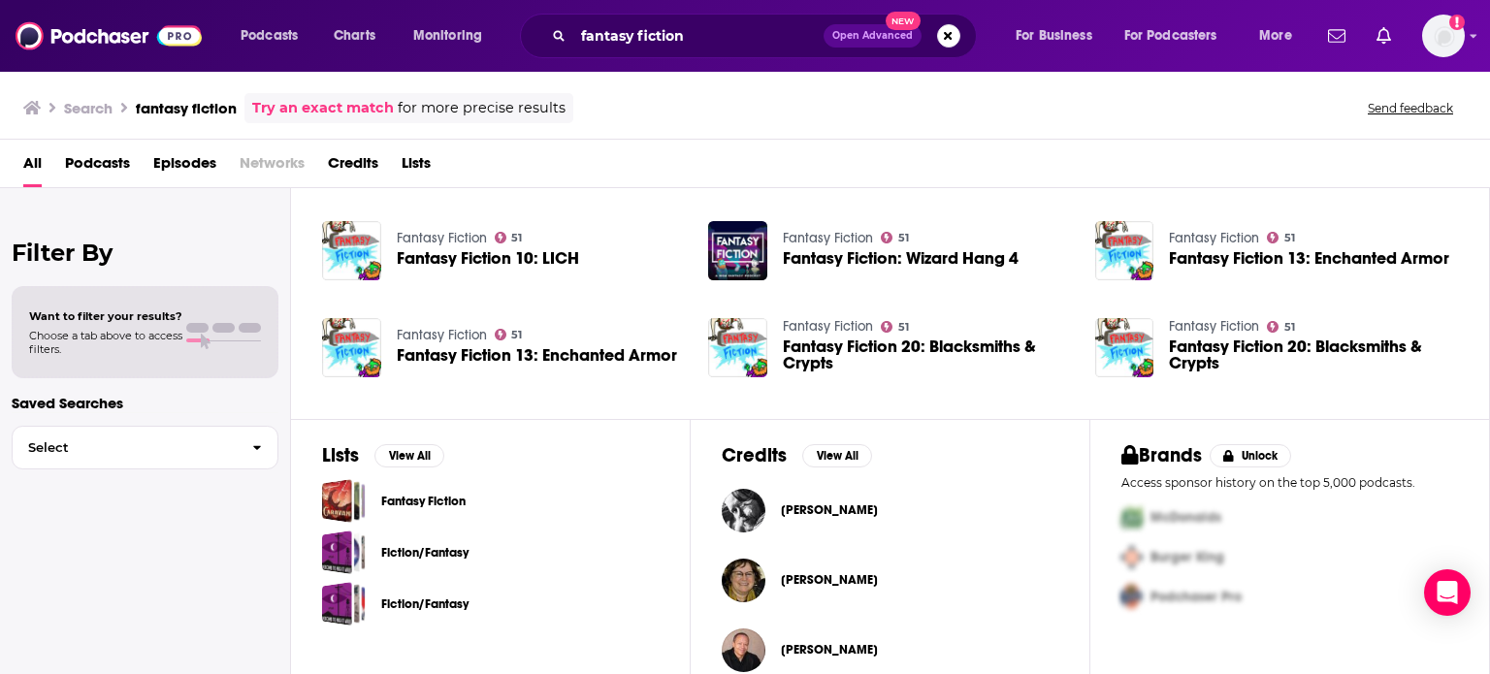
scroll to position [419, 0]
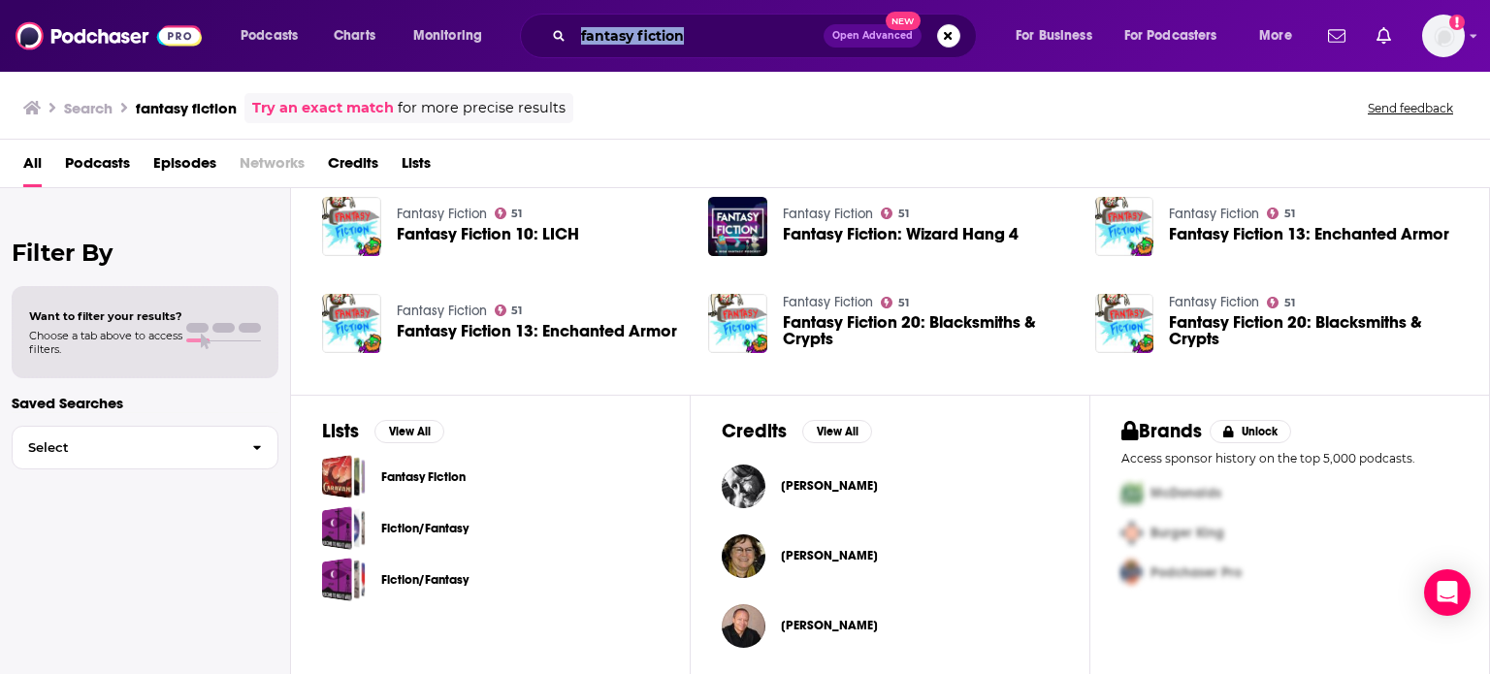
drag, startPoint x: 709, startPoint y: 13, endPoint x: 683, endPoint y: 16, distance: 26.4
click at [683, 16] on div "fantasy fiction Open Advanced New" at bounding box center [766, 36] width 457 height 45
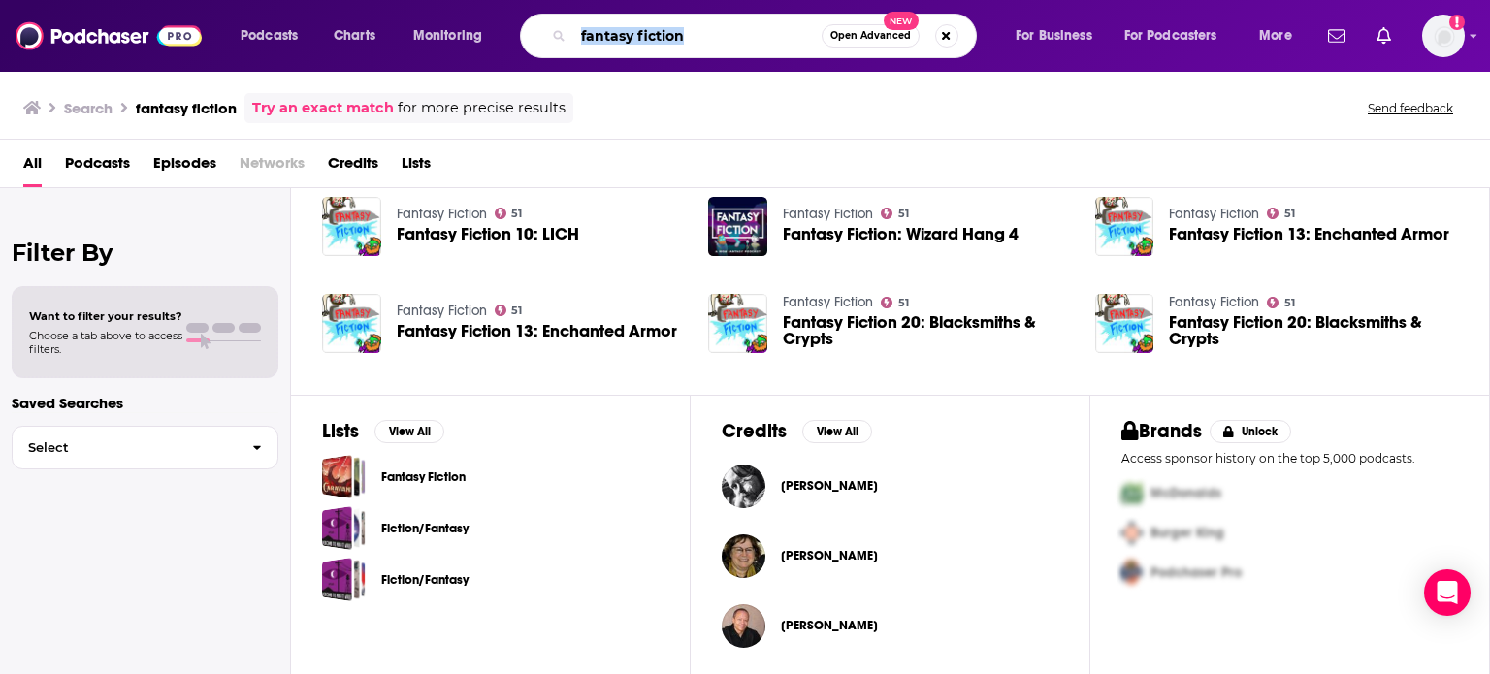
click at [686, 39] on input "fantasy fiction" at bounding box center [697, 35] width 248 height 31
drag, startPoint x: 684, startPoint y: 39, endPoint x: 634, endPoint y: 39, distance: 50.5
click at [634, 39] on input "fantasy fiction" at bounding box center [697, 35] width 248 height 31
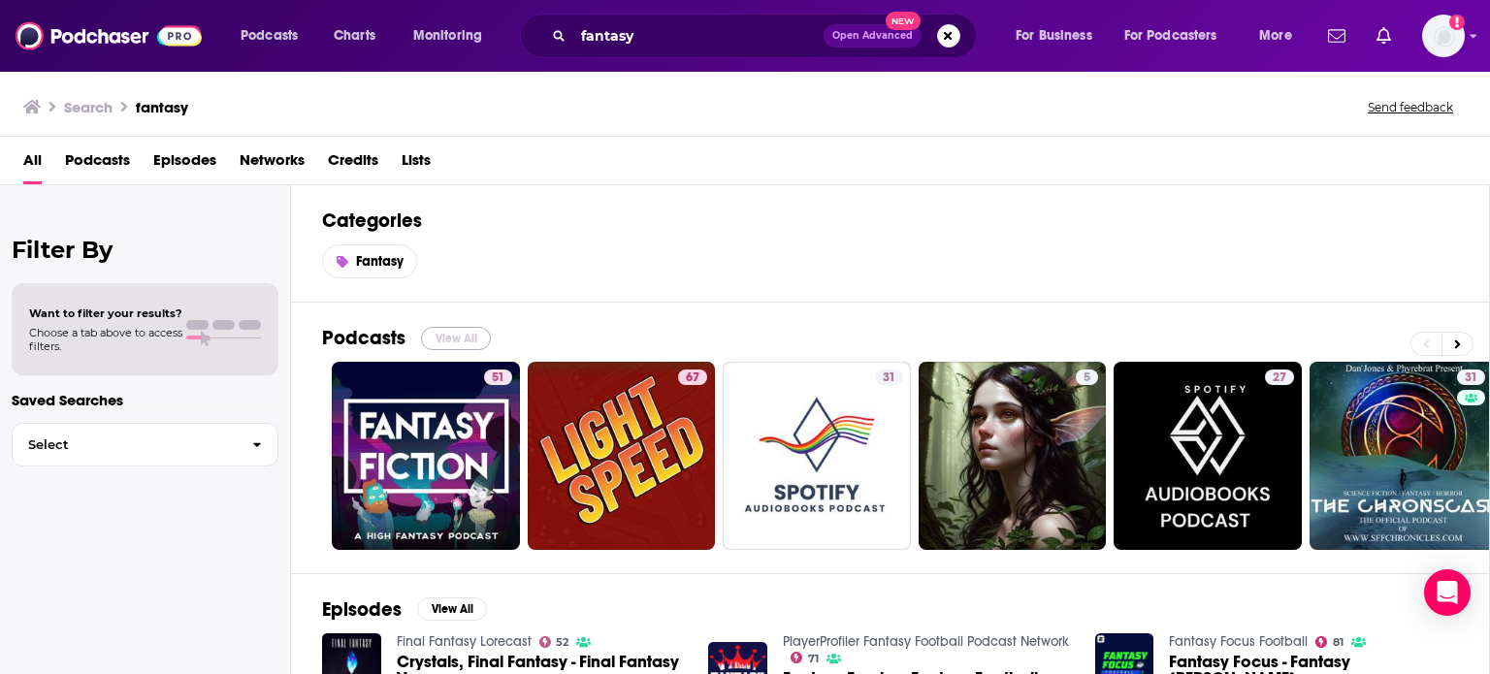
click at [467, 327] on button "View All" at bounding box center [456, 338] width 70 height 23
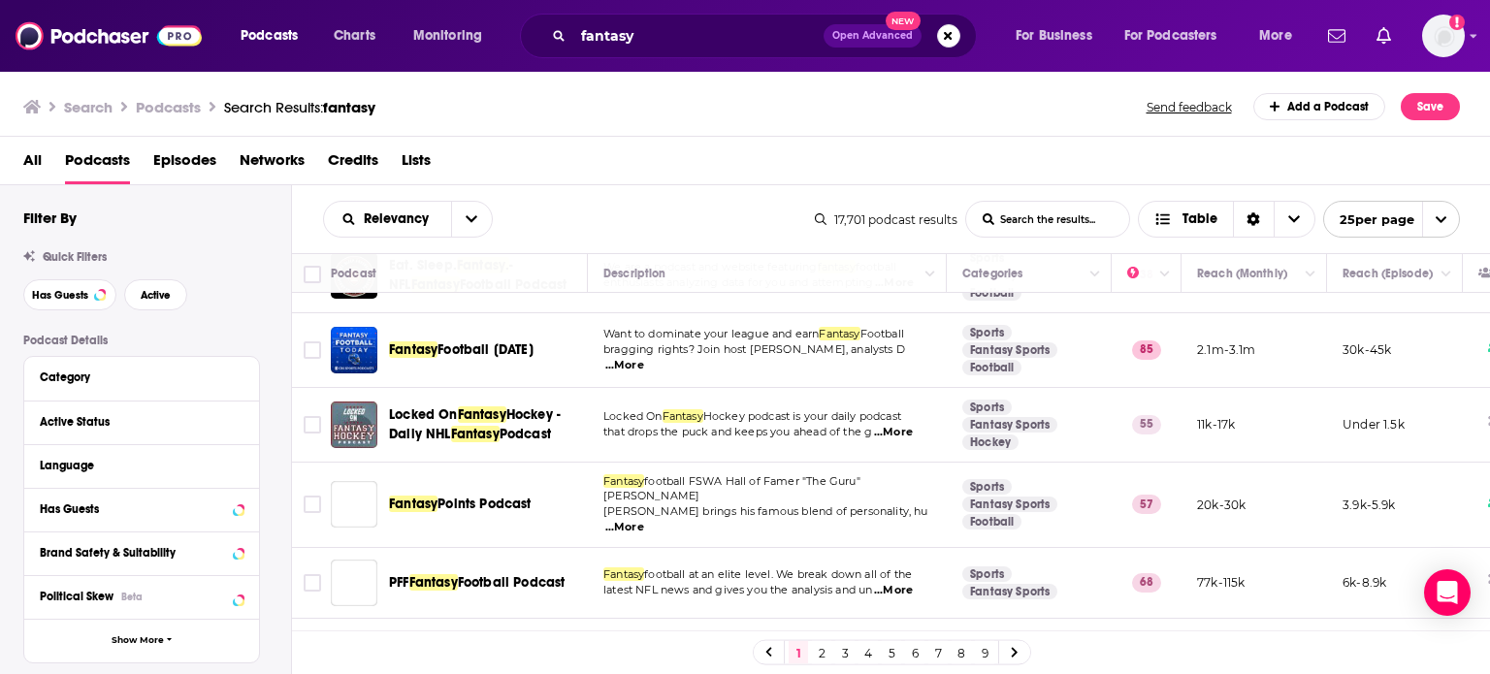
scroll to position [1595, 0]
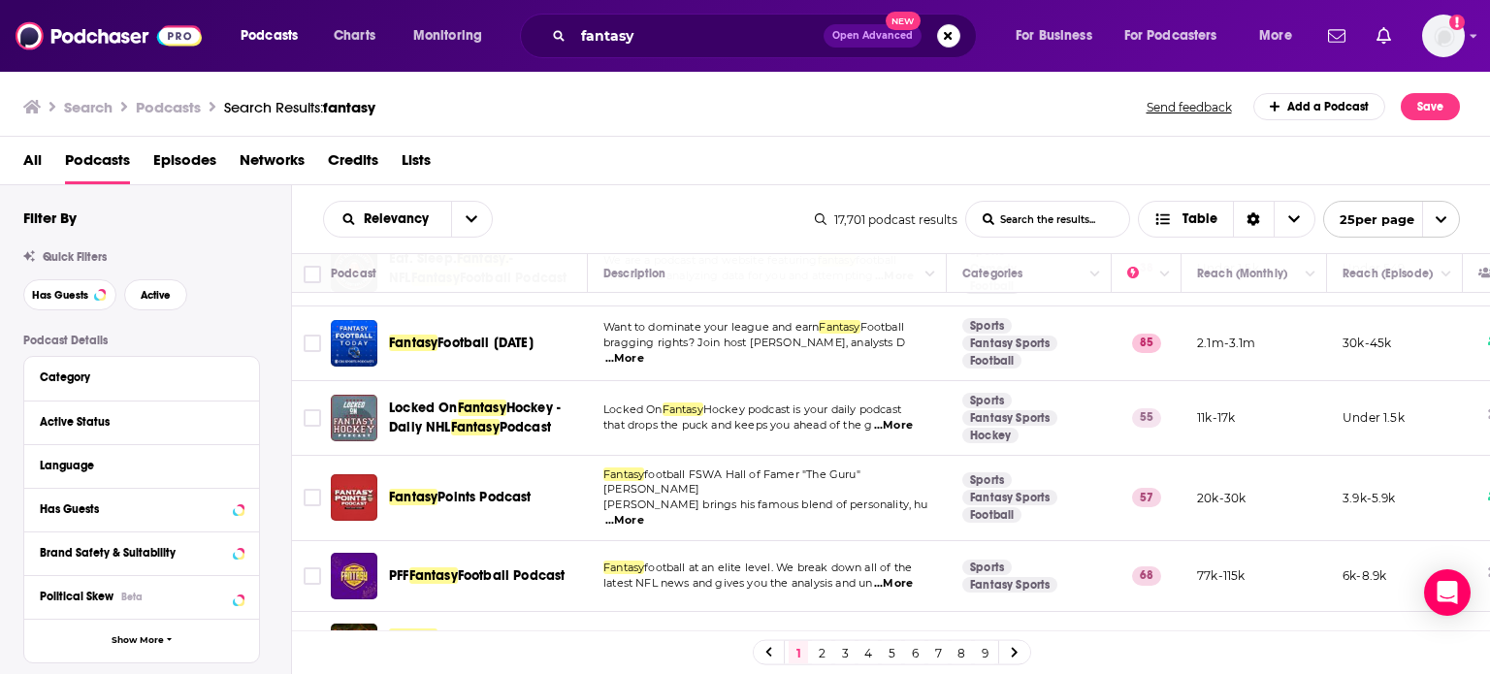
click at [850, 622] on link "3" at bounding box center [844, 652] width 19 height 23
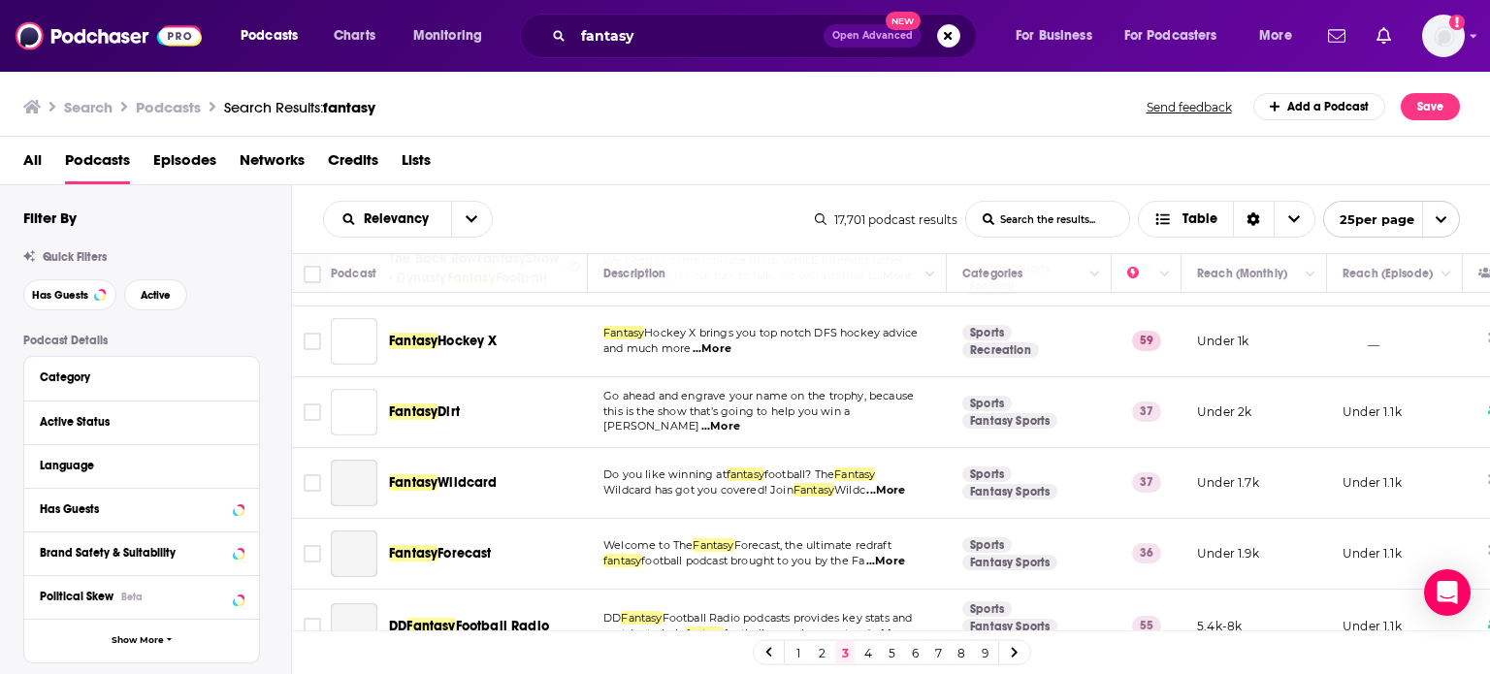
scroll to position [1514, 0]
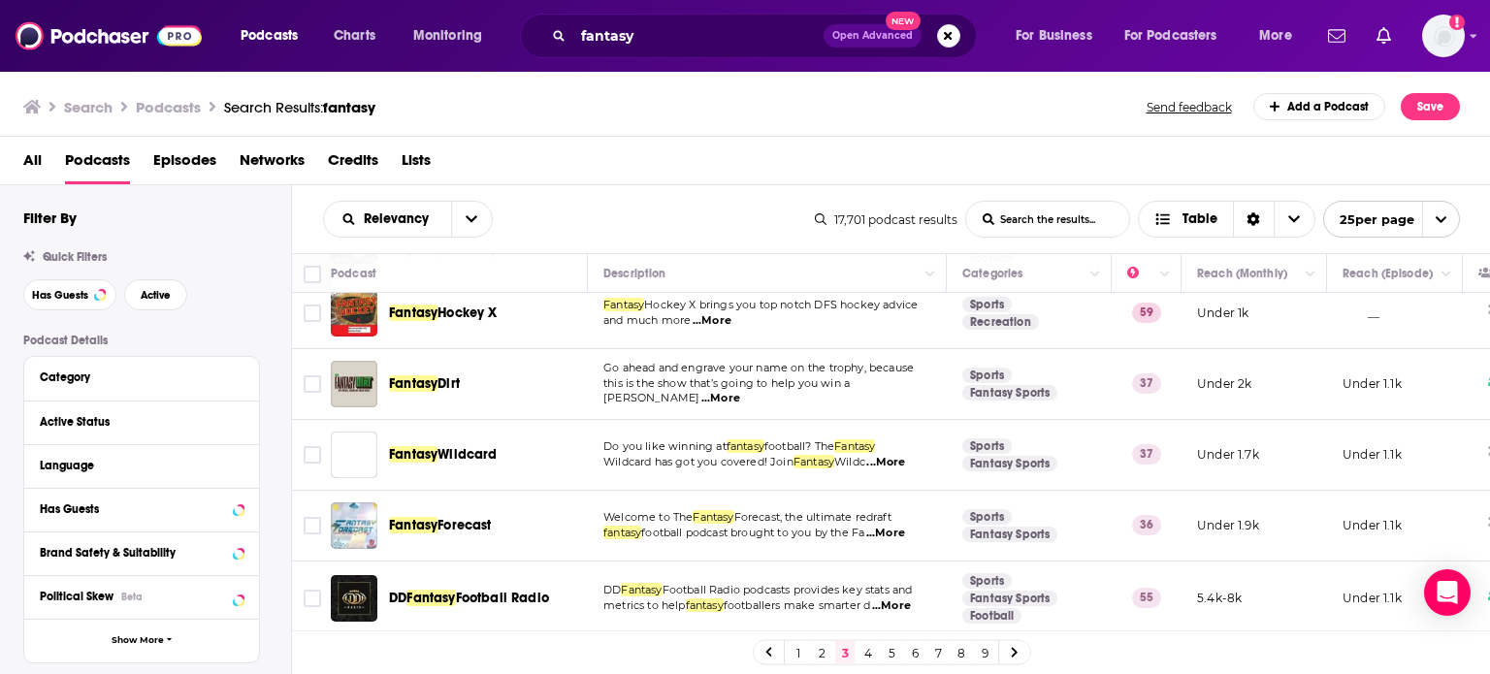
click at [817, 622] on link "2" at bounding box center [821, 652] width 19 height 23
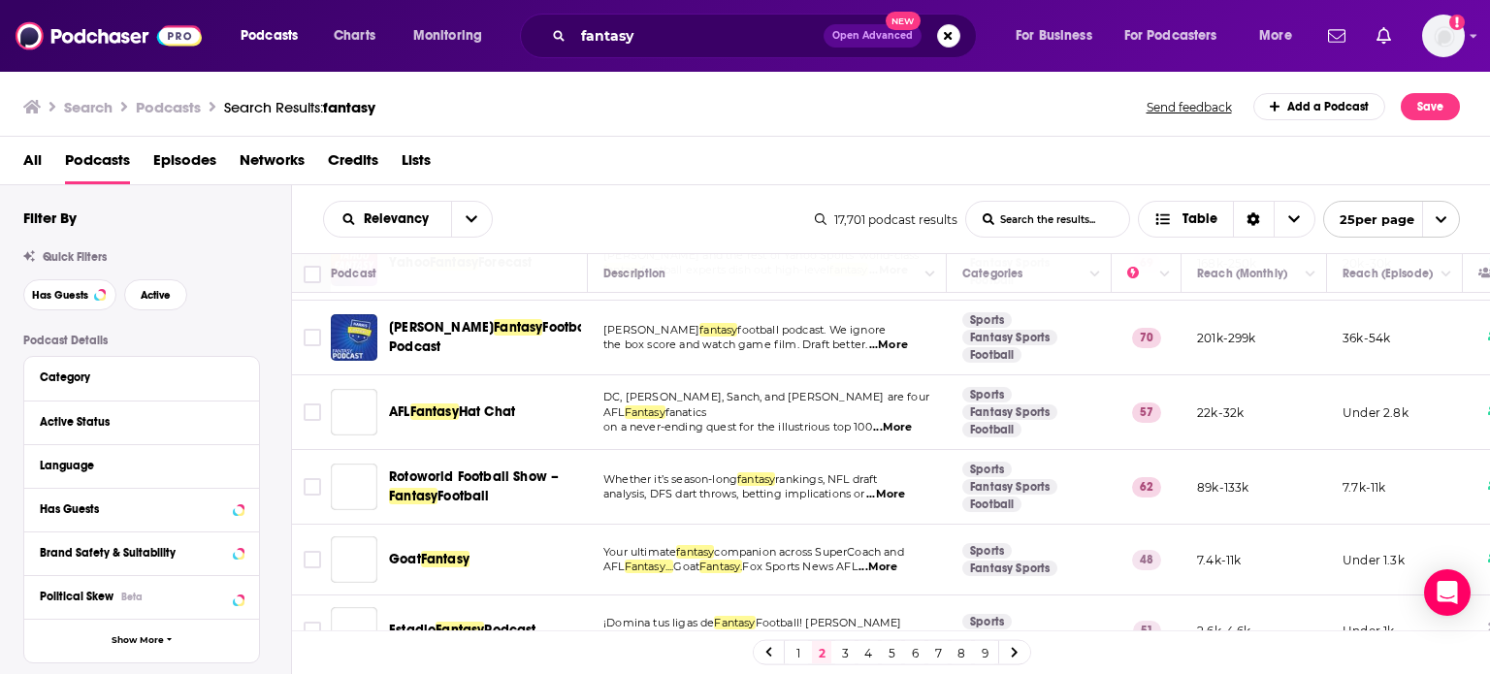
scroll to position [1510, 0]
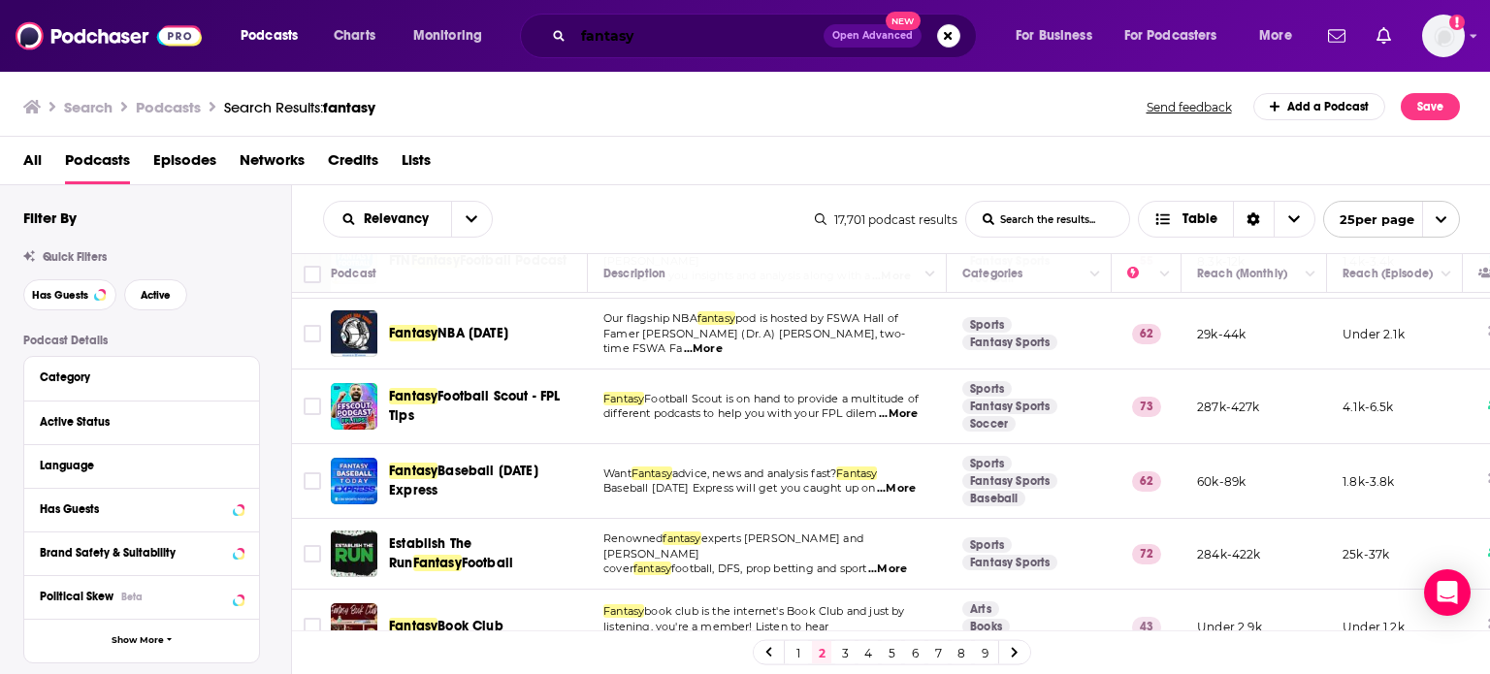
click at [611, 42] on input "fantasy" at bounding box center [698, 35] width 250 height 31
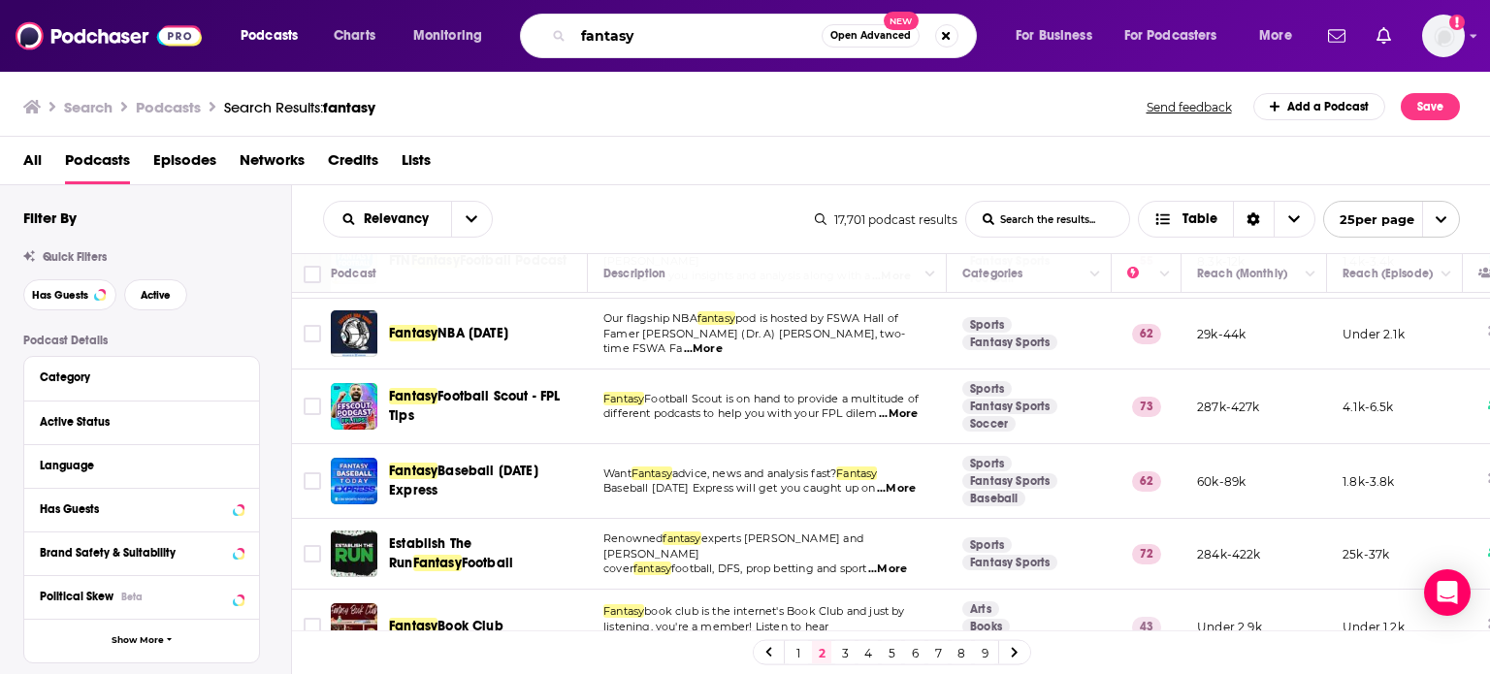
click at [611, 42] on input "fantasy" at bounding box center [697, 35] width 248 height 31
type input "sff"
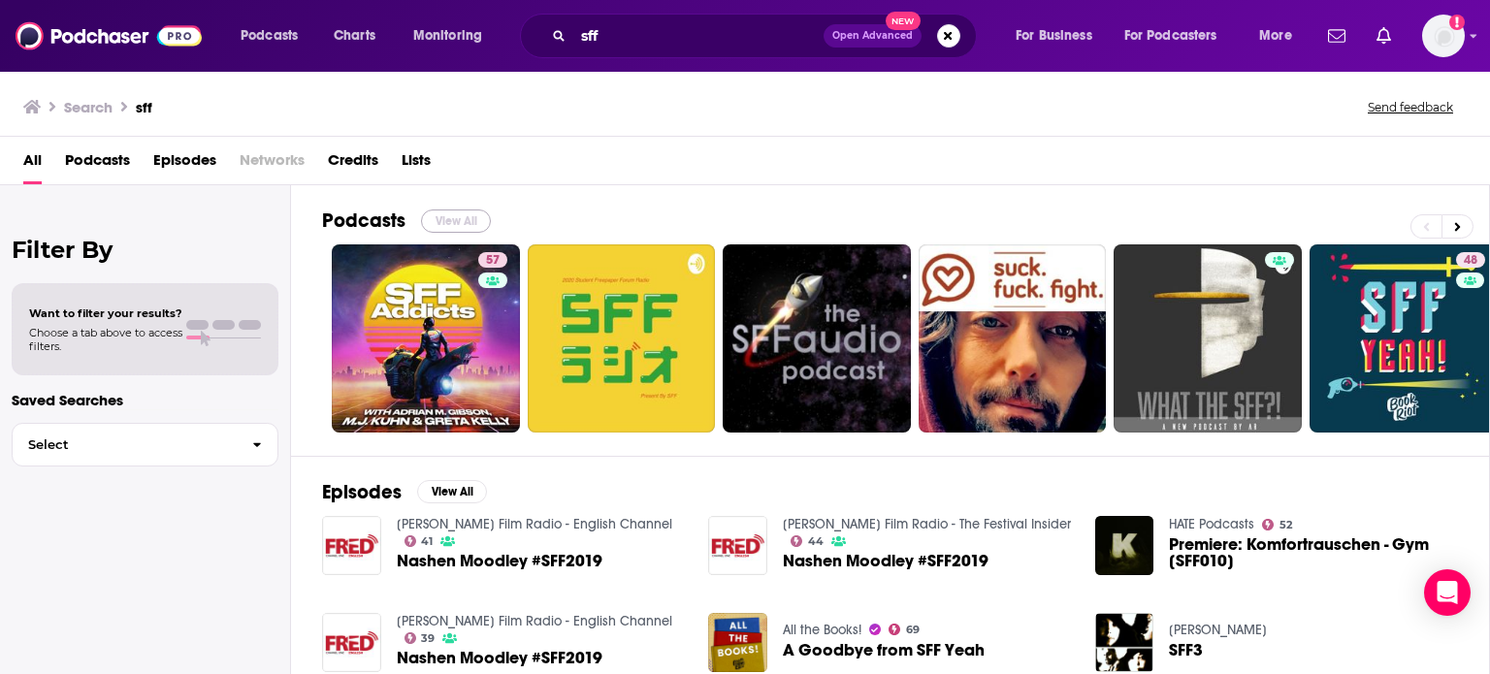
click at [461, 218] on button "View All" at bounding box center [456, 221] width 70 height 23
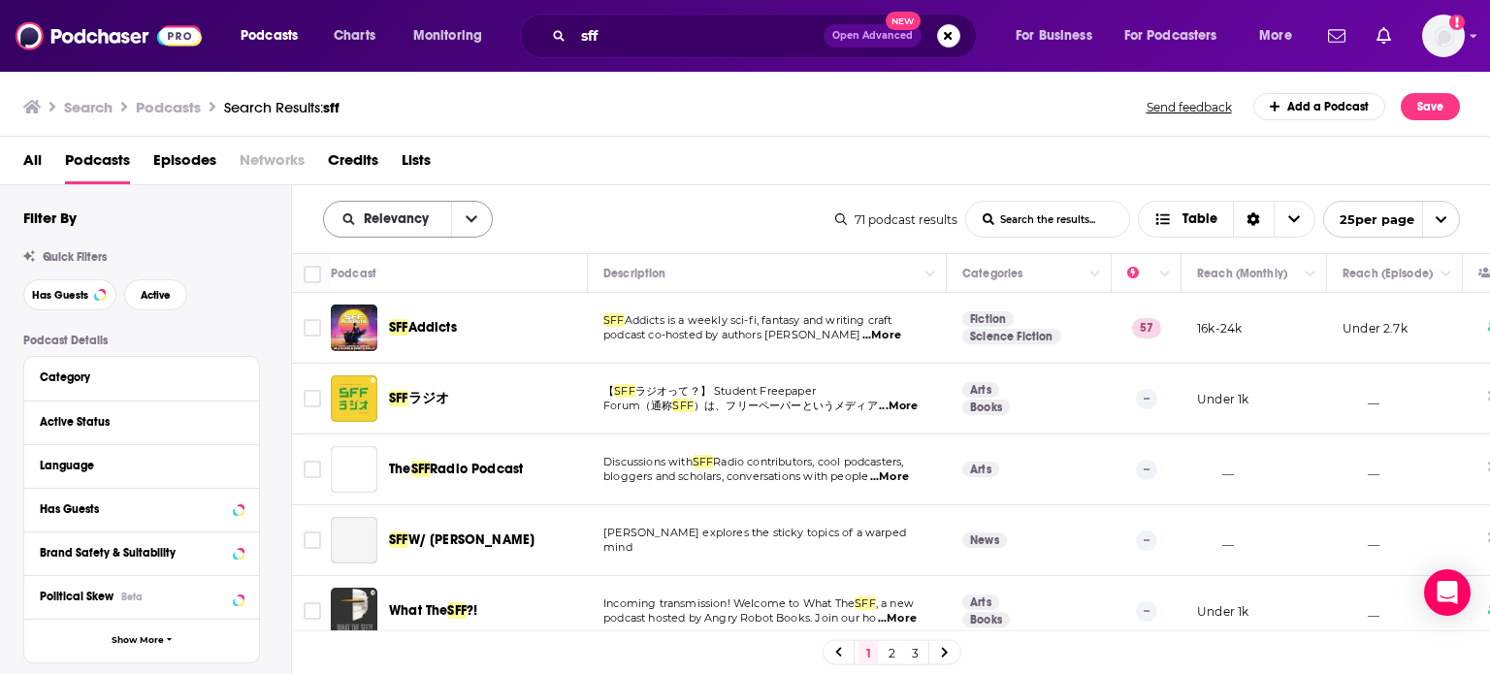
click at [469, 226] on button "open menu" at bounding box center [471, 219] width 41 height 35
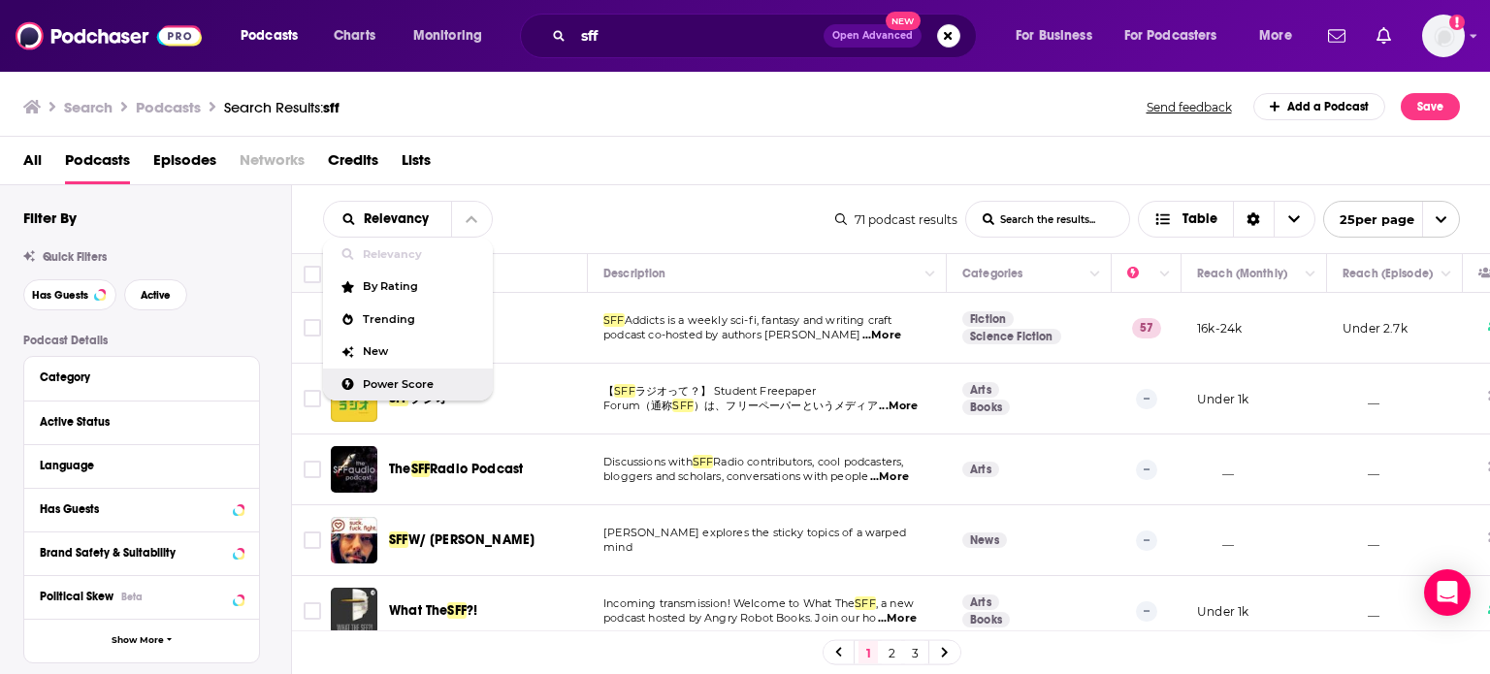
click at [434, 377] on div "Power Score" at bounding box center [408, 385] width 170 height 33
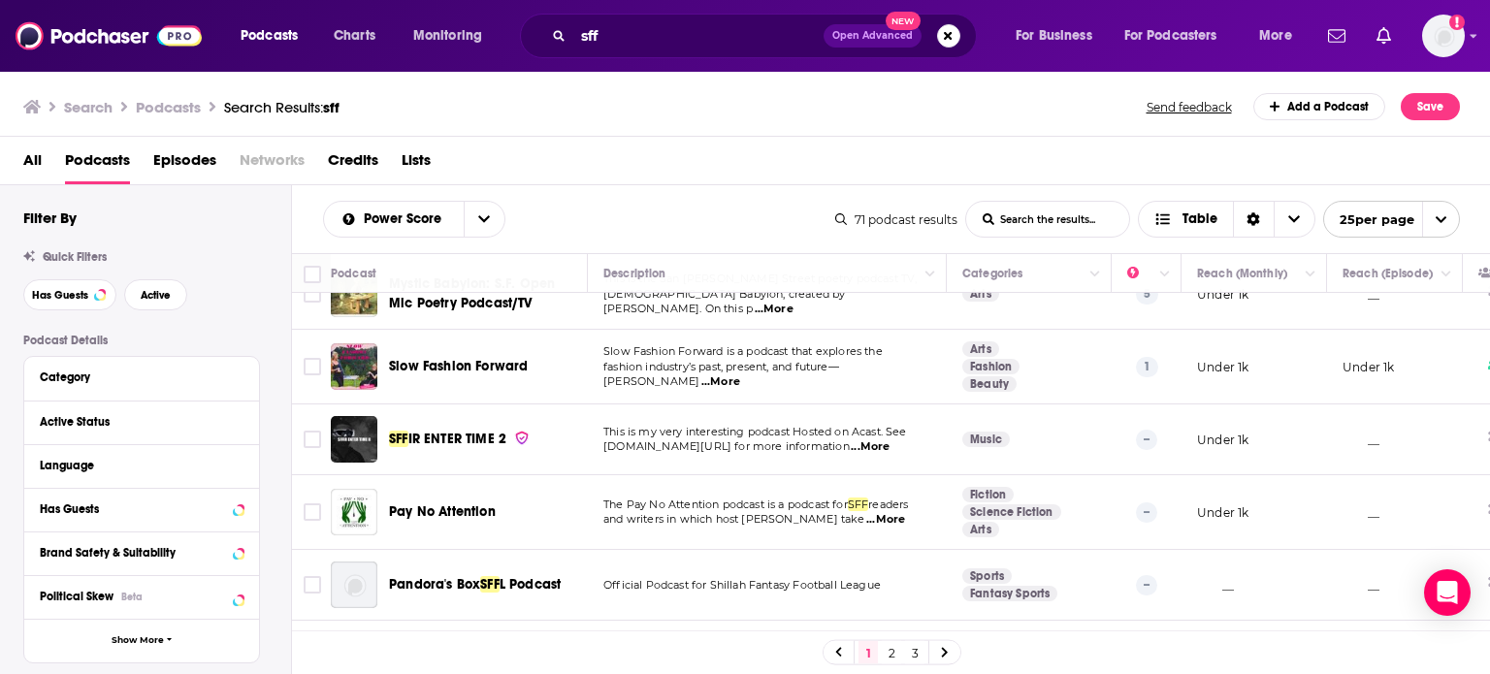
scroll to position [1471, 0]
